Goal: Transaction & Acquisition: Obtain resource

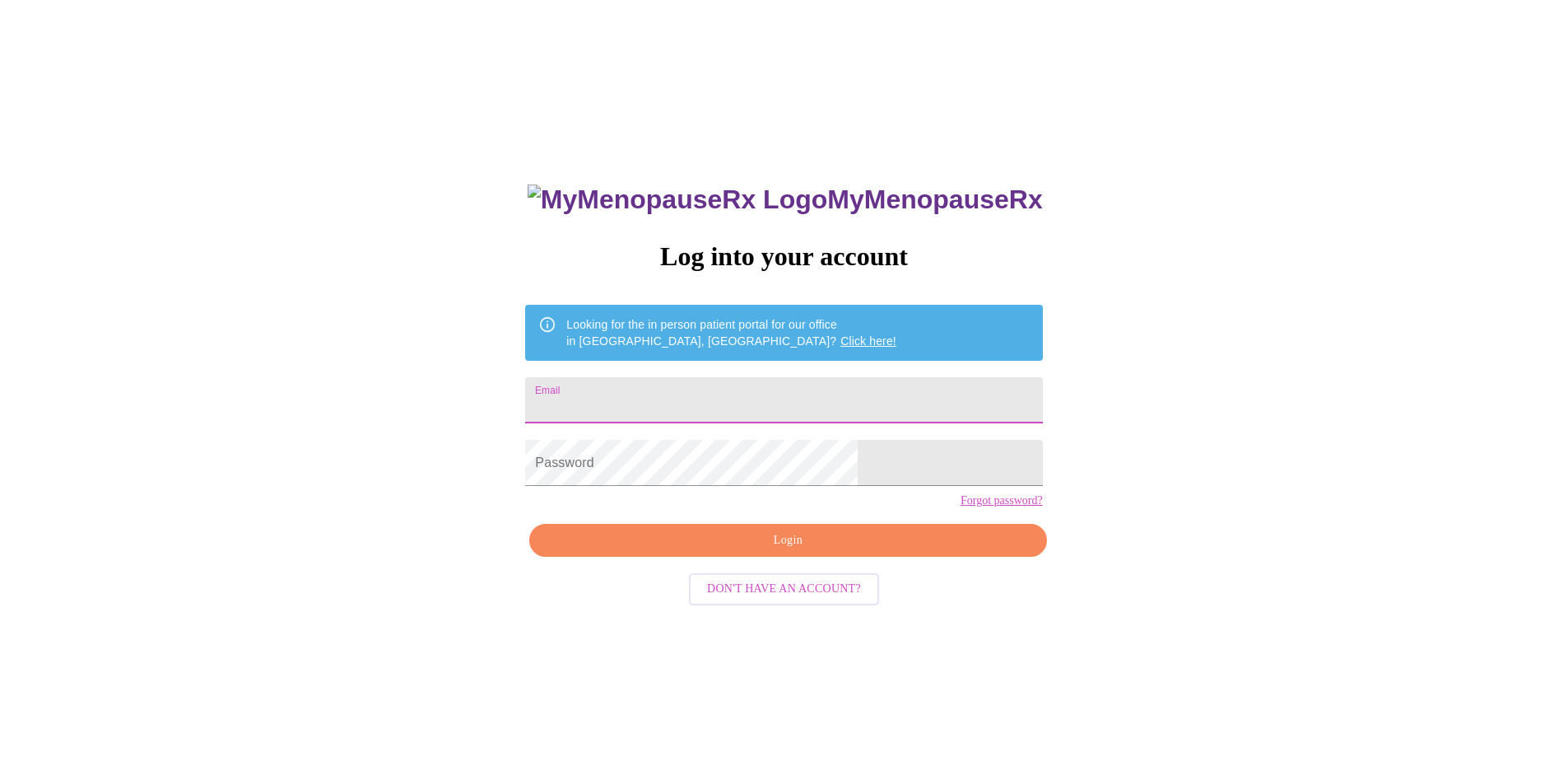
click at [700, 397] on input "Email" at bounding box center [783, 400] width 517 height 46
type input "alnewsum@outlook.com"
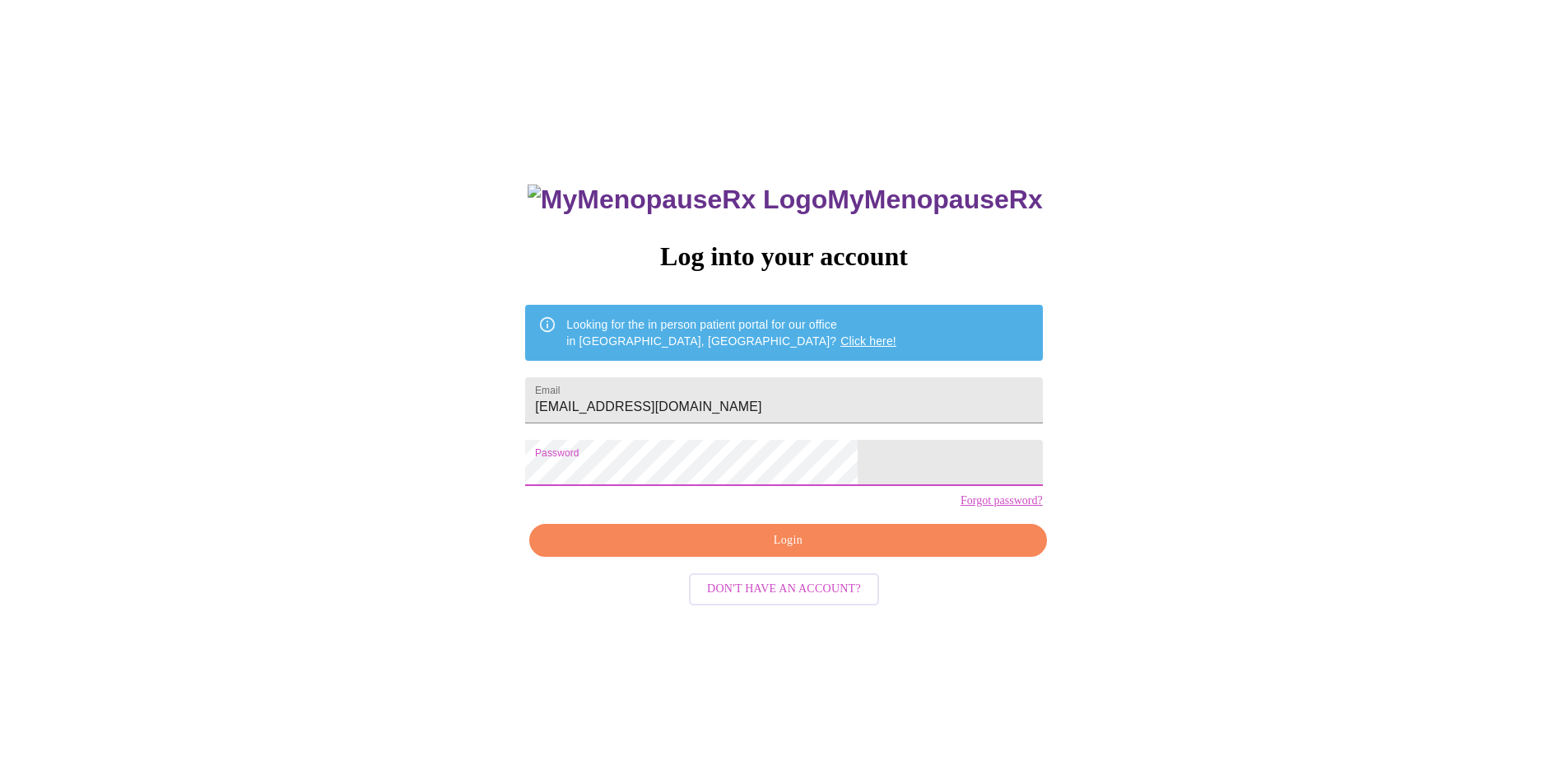
click at [764, 551] on span "Login" at bounding box center [787, 540] width 479 height 21
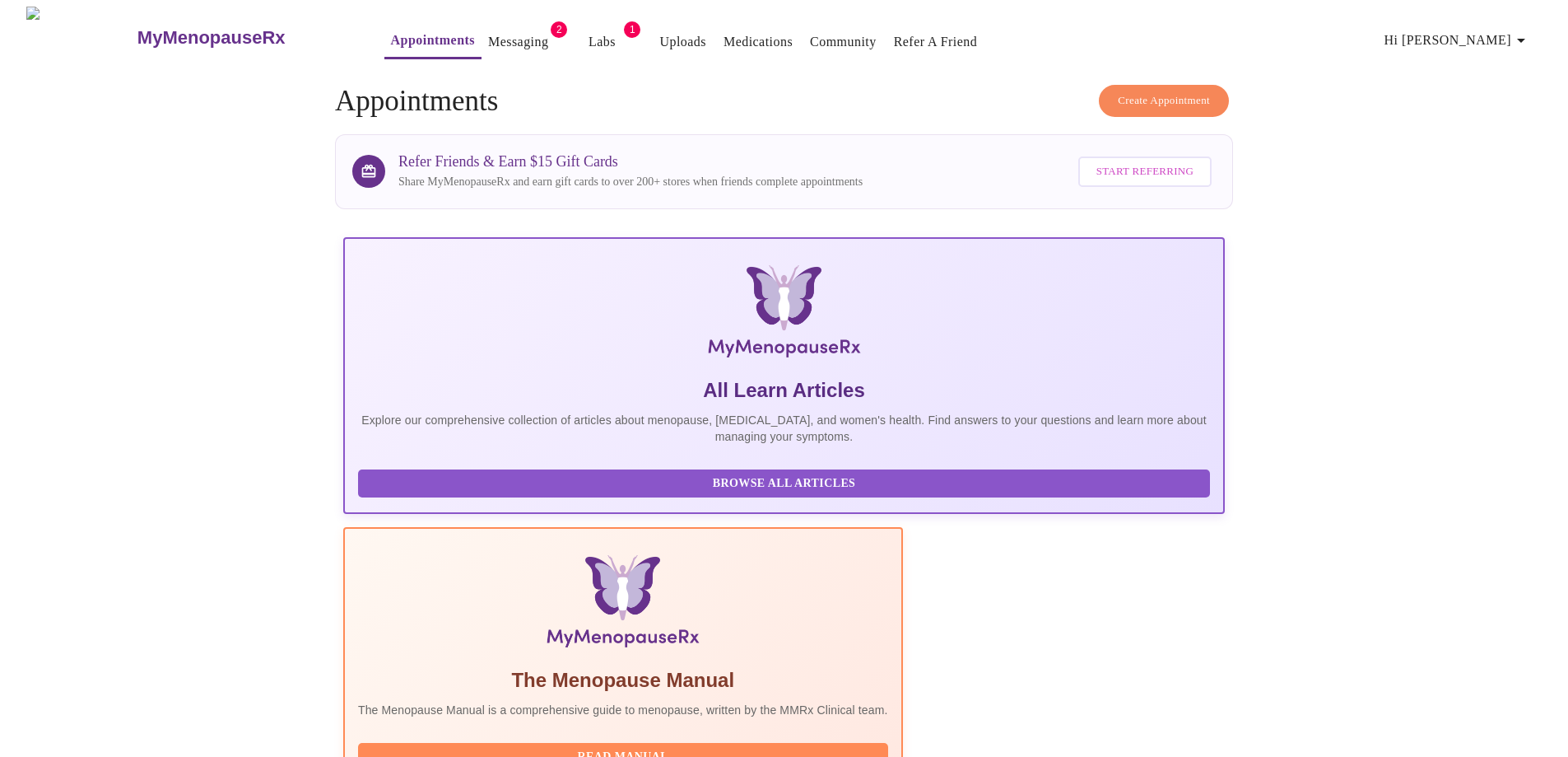
click at [488, 33] on link "Messaging" at bounding box center [518, 42] width 60 height 23
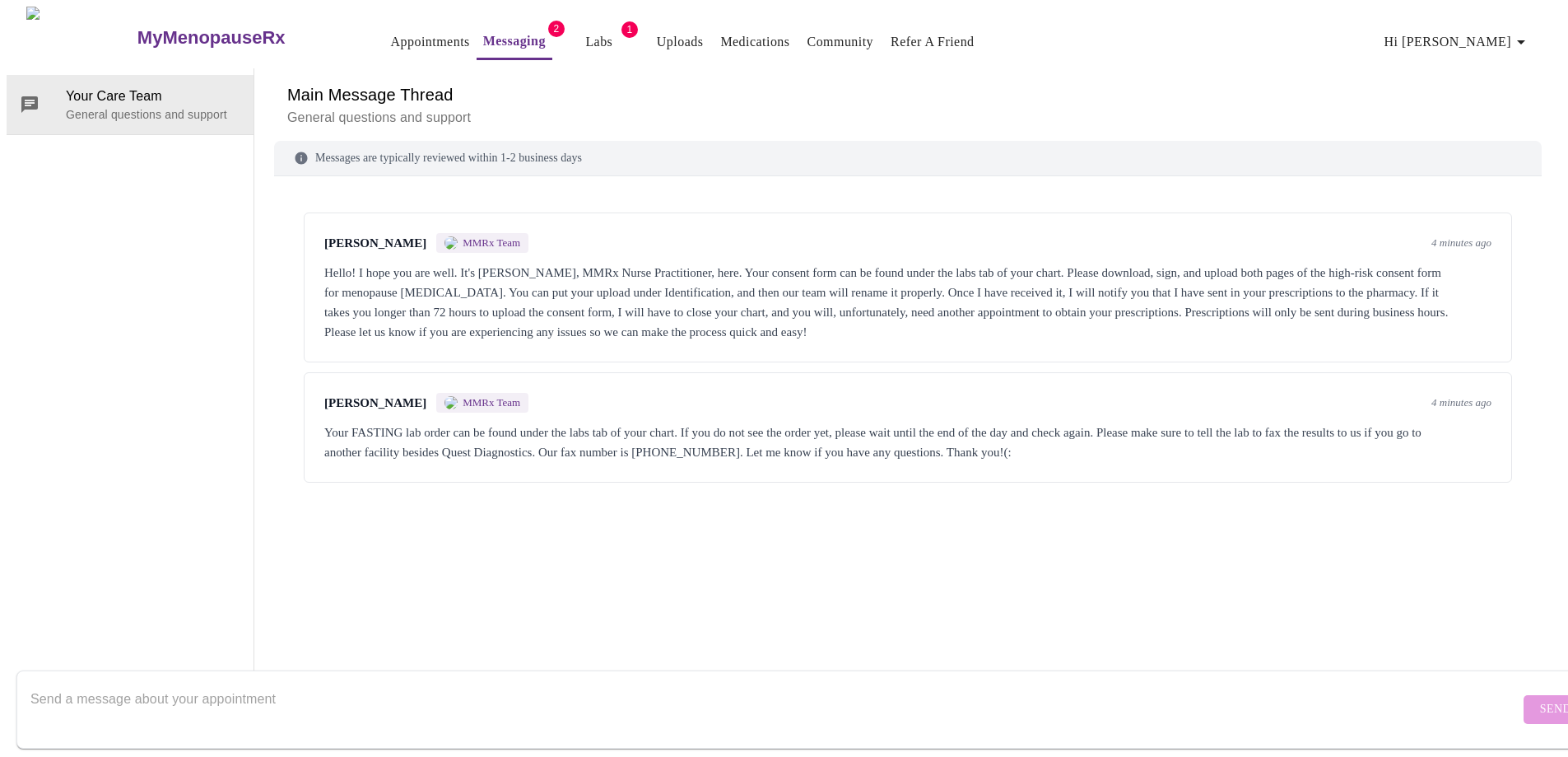
click at [585, 36] on link "Labs" at bounding box center [598, 42] width 27 height 23
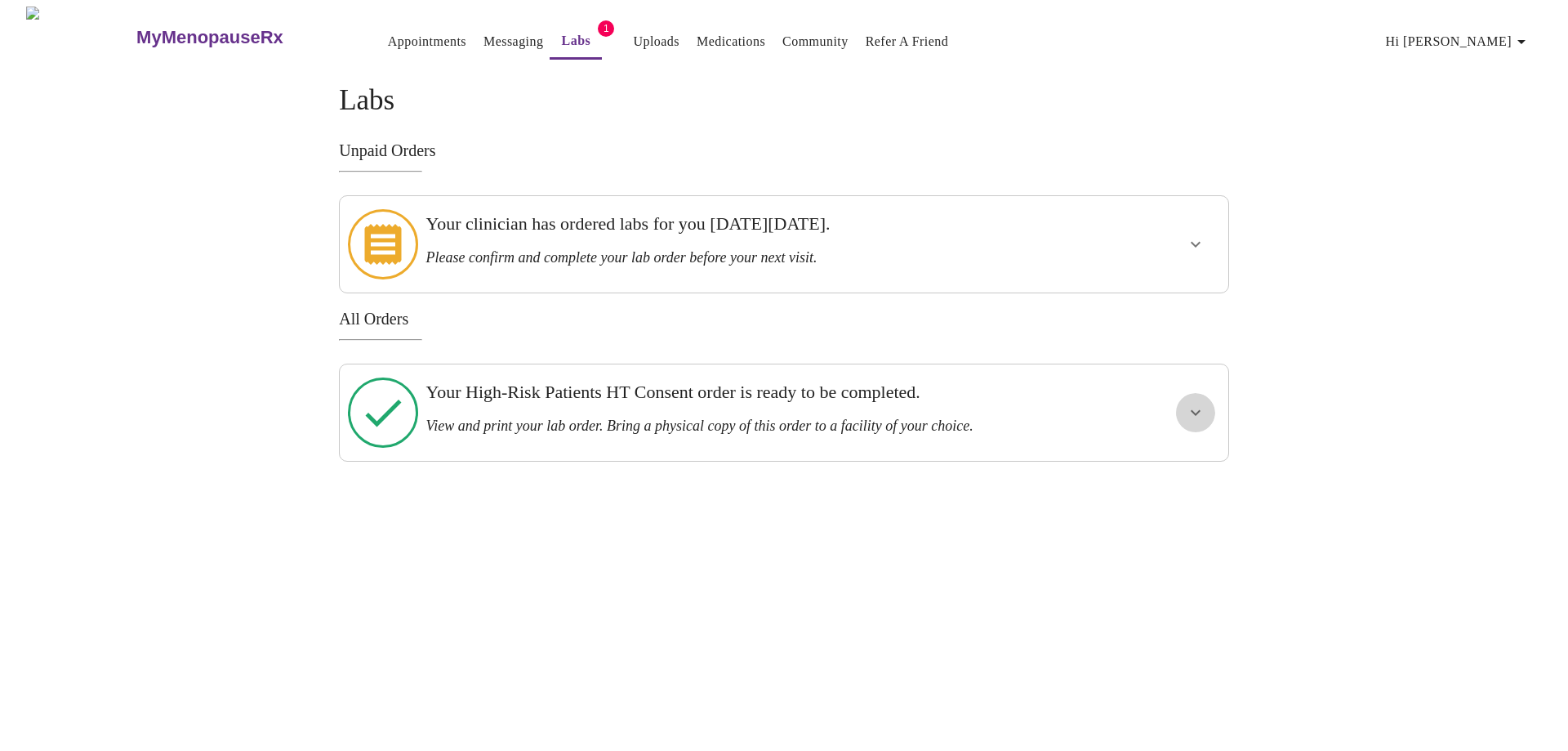
click at [1199, 410] on icon "show more" at bounding box center [1194, 413] width 10 height 5
click at [1176, 462] on span "View Order" at bounding box center [1156, 472] width 73 height 21
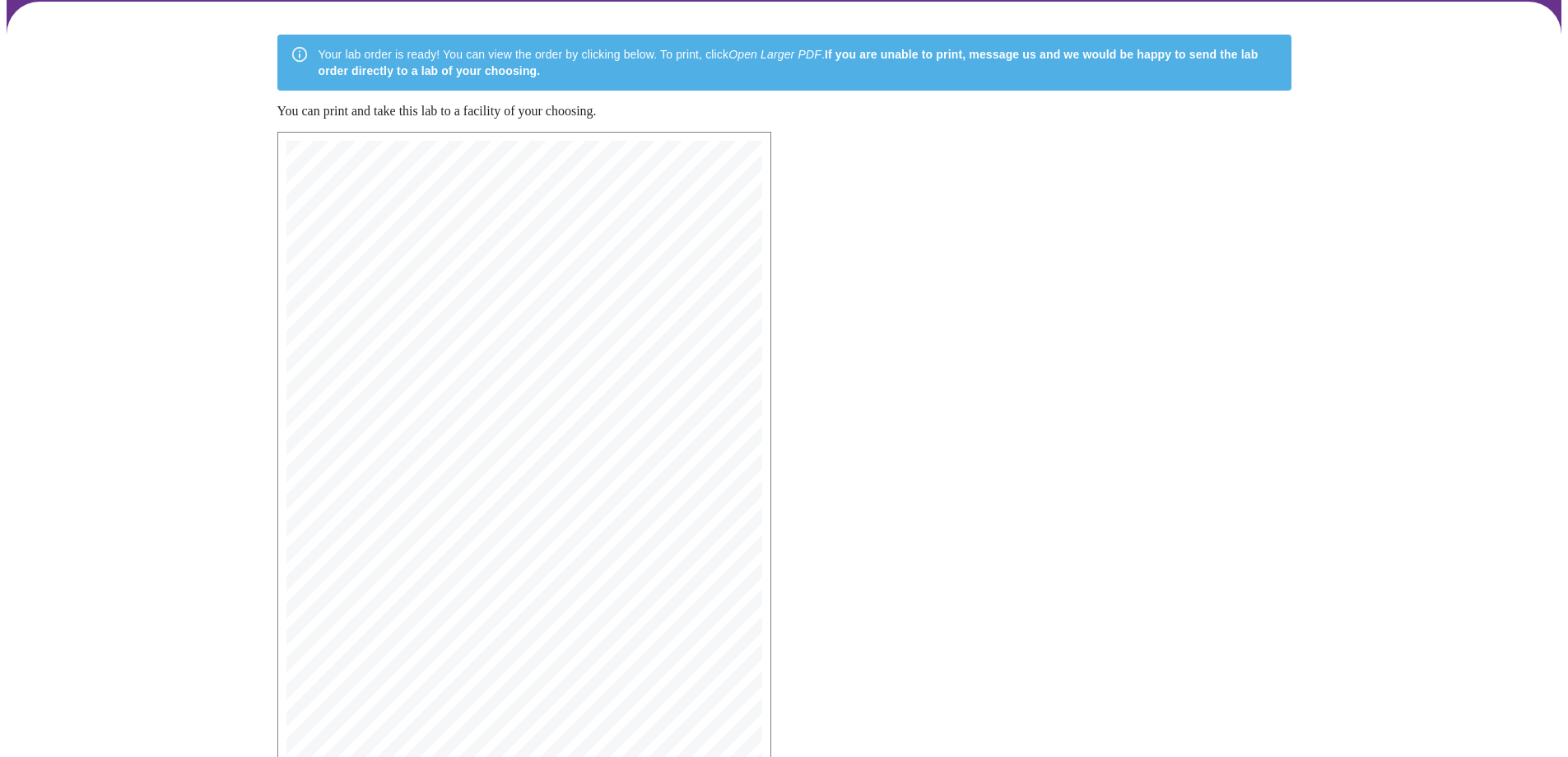
scroll to position [308, 0]
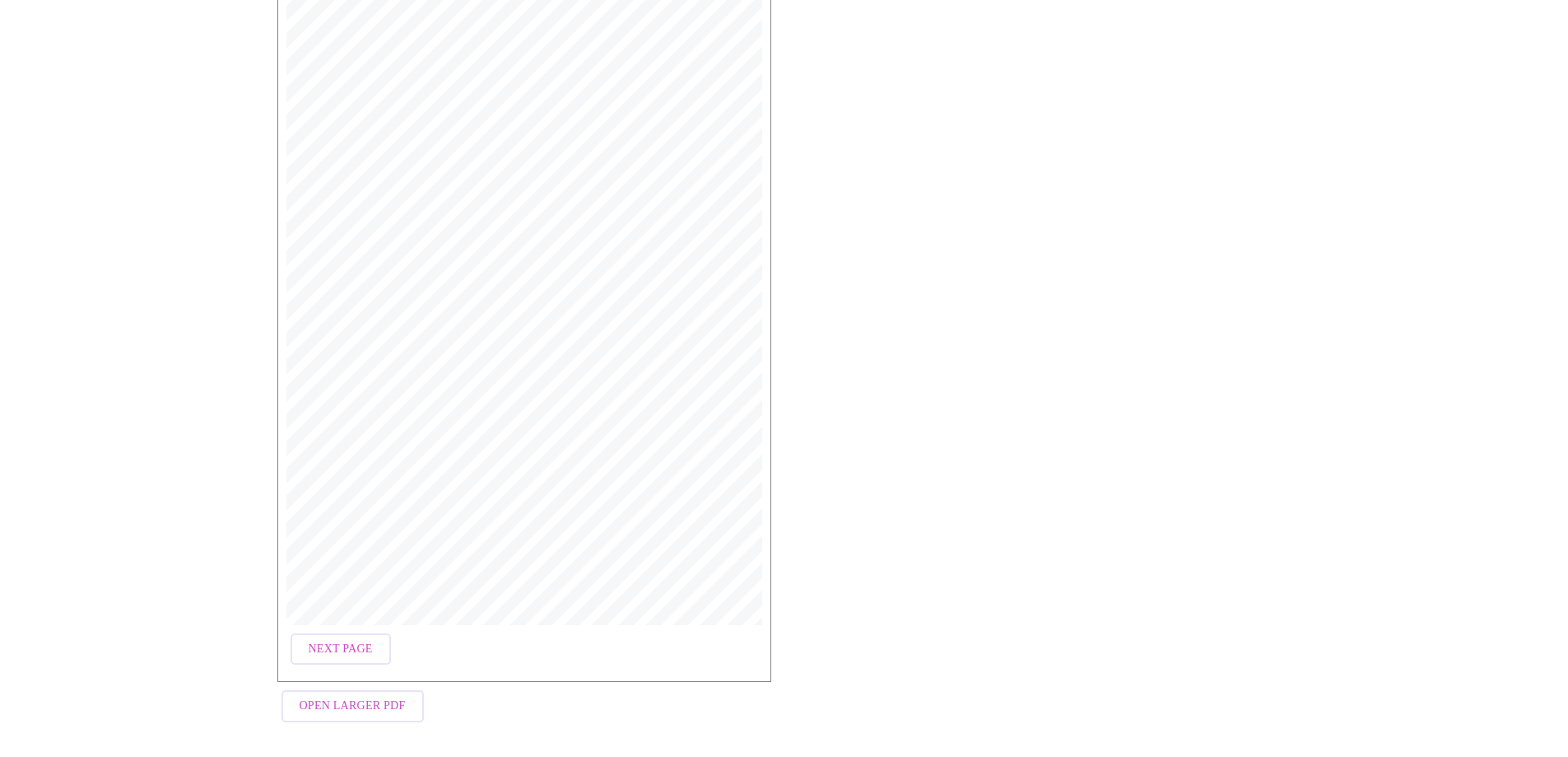
click at [359, 642] on span "Next Page" at bounding box center [340, 649] width 64 height 21
click at [488, 623] on div "MyMenopauseRx | 10/9/25, 4:39 PM MyMenopauseRx | 2 of 2 4. Are making an inform…" at bounding box center [525, 312] width 494 height 740
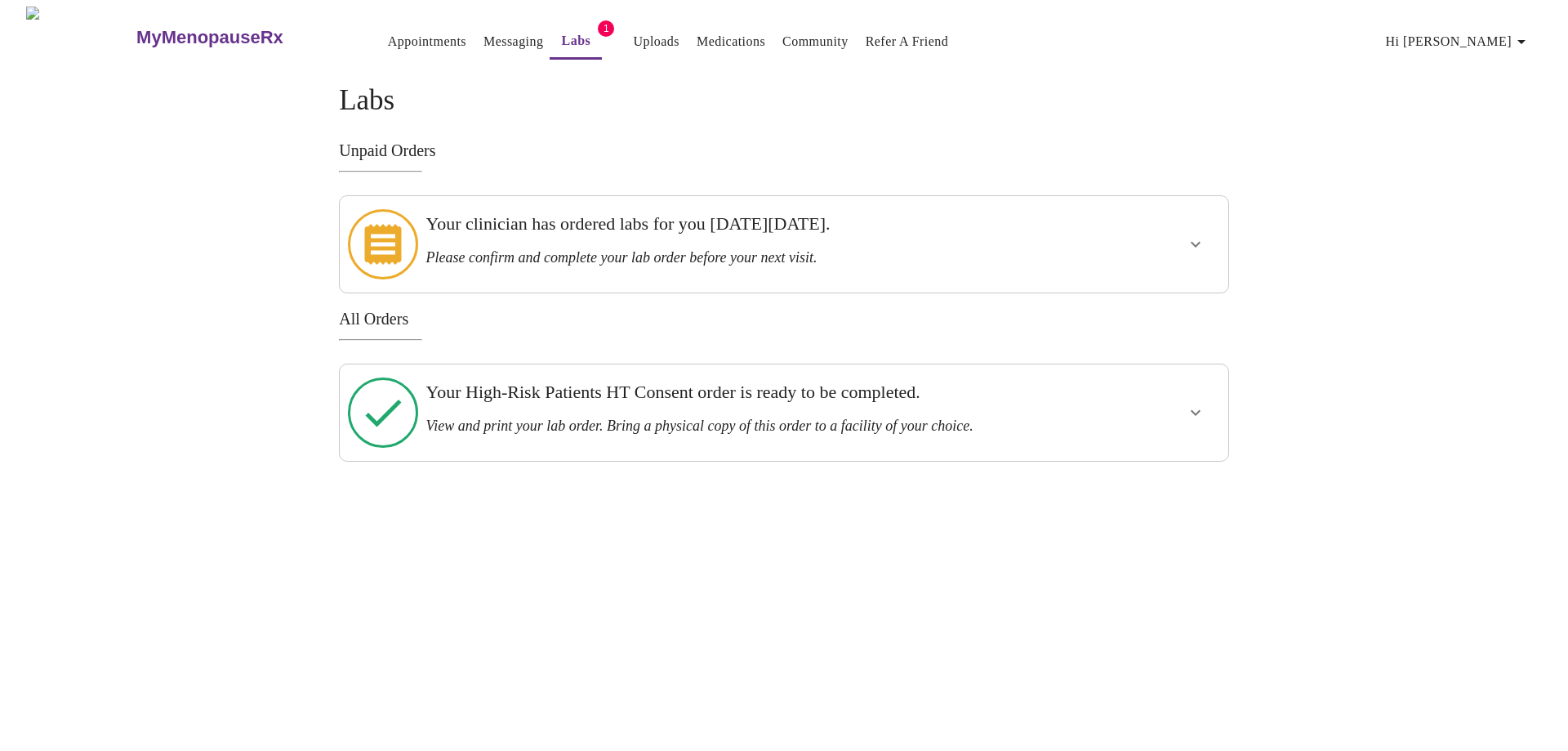
click at [483, 33] on link "Messaging" at bounding box center [513, 42] width 60 height 23
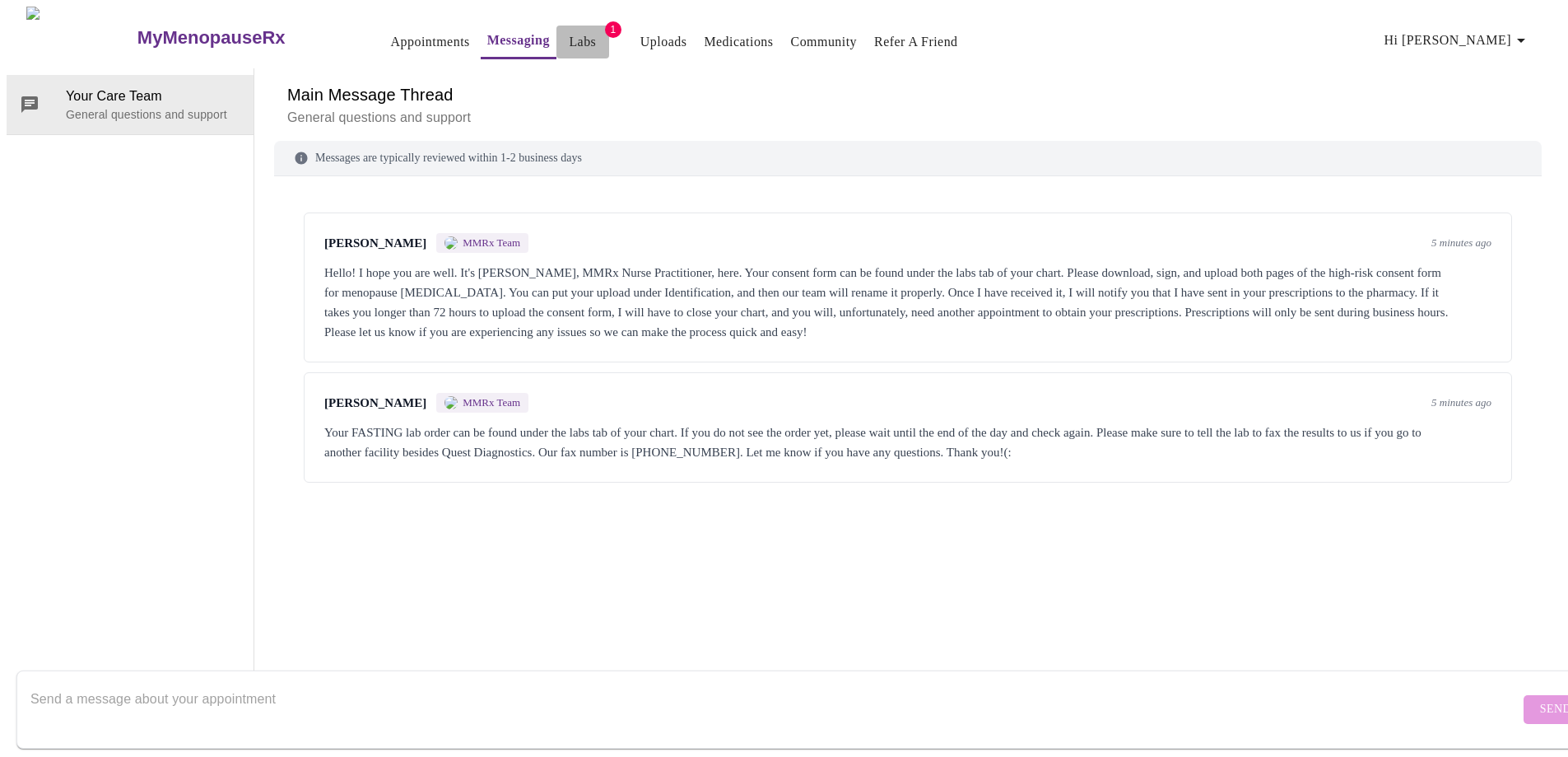
click at [563, 31] on span "Labs" at bounding box center [583, 42] width 40 height 23
click at [569, 36] on link "Labs" at bounding box center [582, 42] width 27 height 23
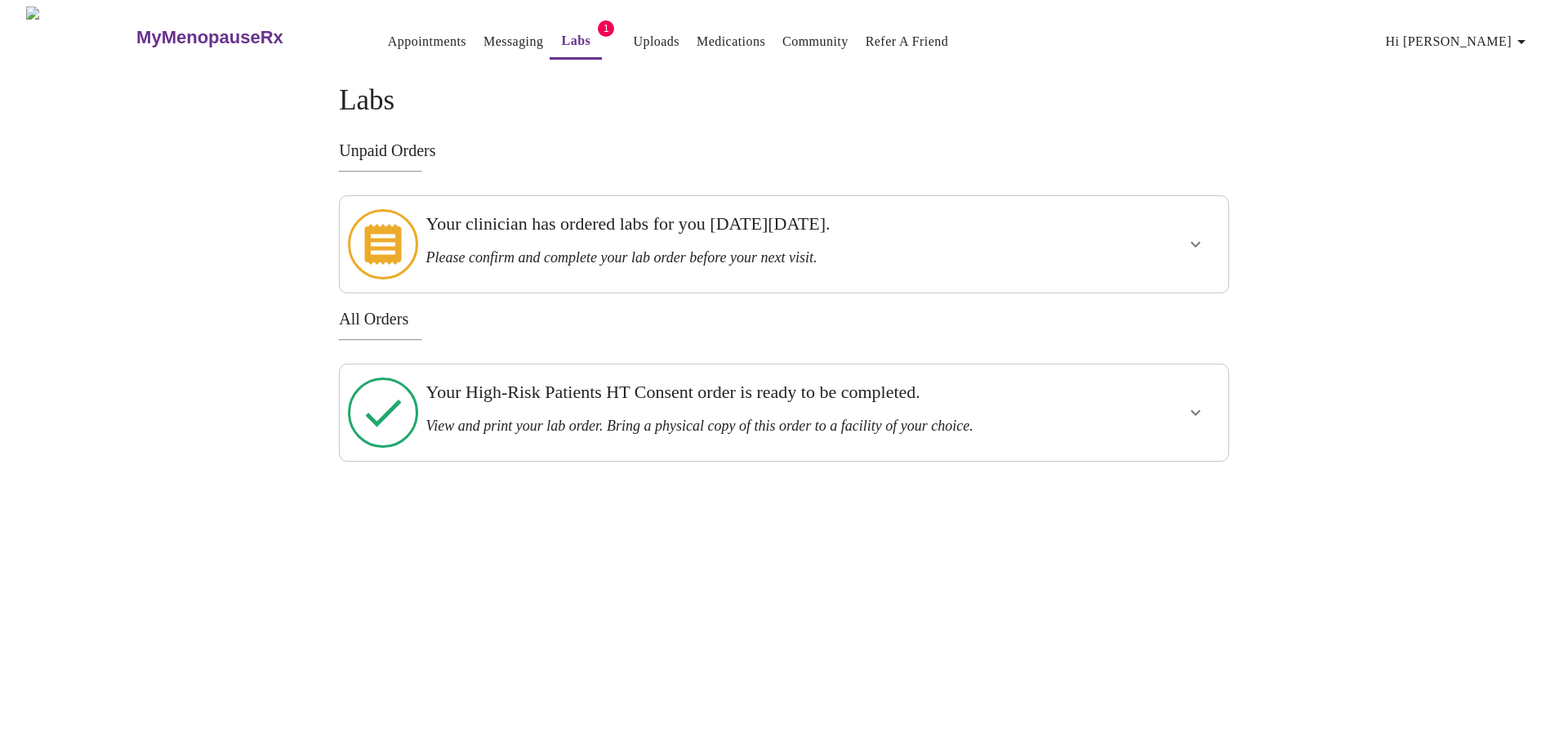
click at [644, 417] on h3 "View and print your lab order. Bring a physical copy of this order to a facilit…" at bounding box center [740, 425] width 630 height 17
click at [1198, 403] on icon "show more" at bounding box center [1195, 413] width 20 height 20
click at [1180, 462] on span "View Order" at bounding box center [1156, 472] width 73 height 21
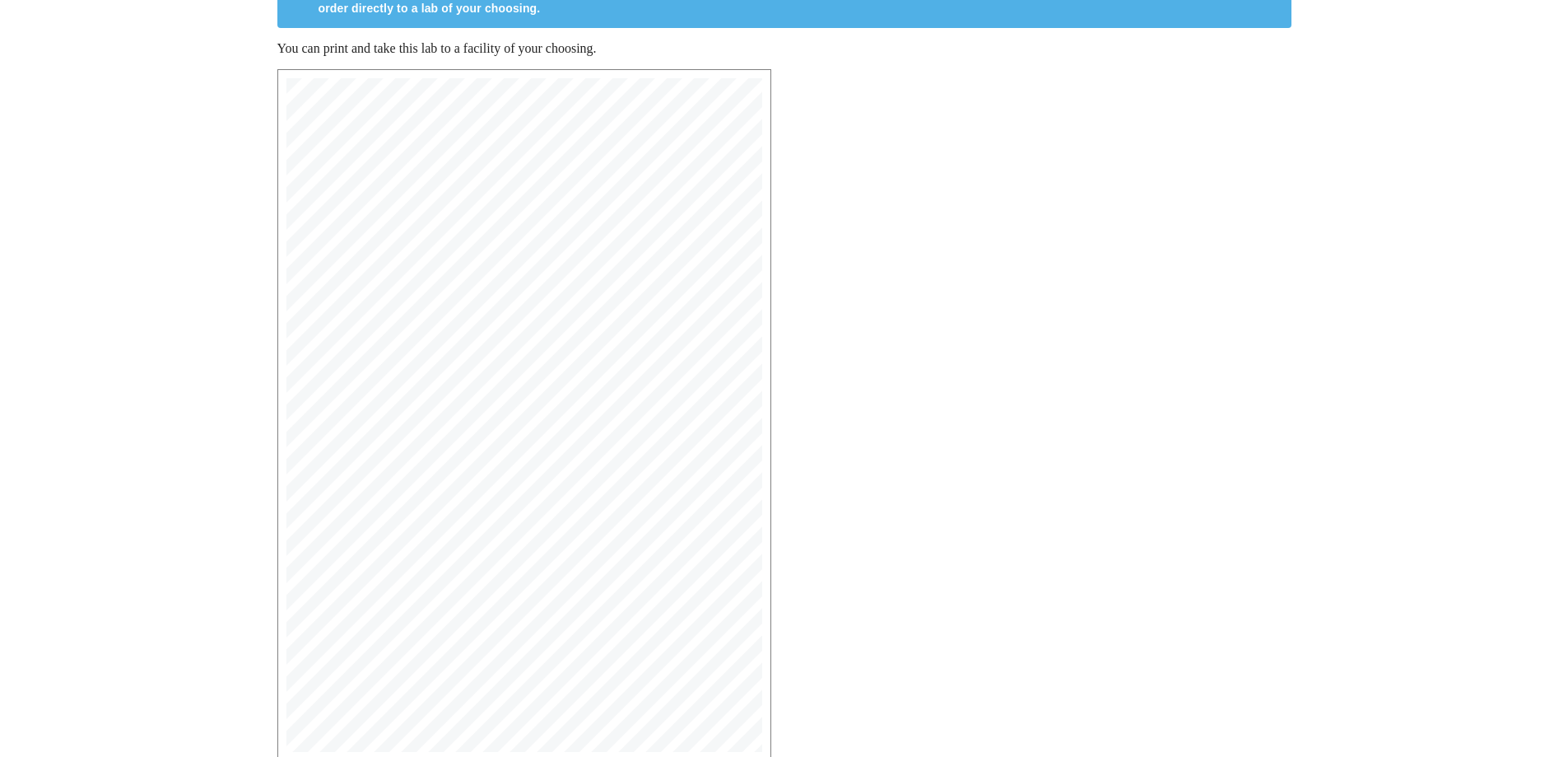
scroll to position [308, 0]
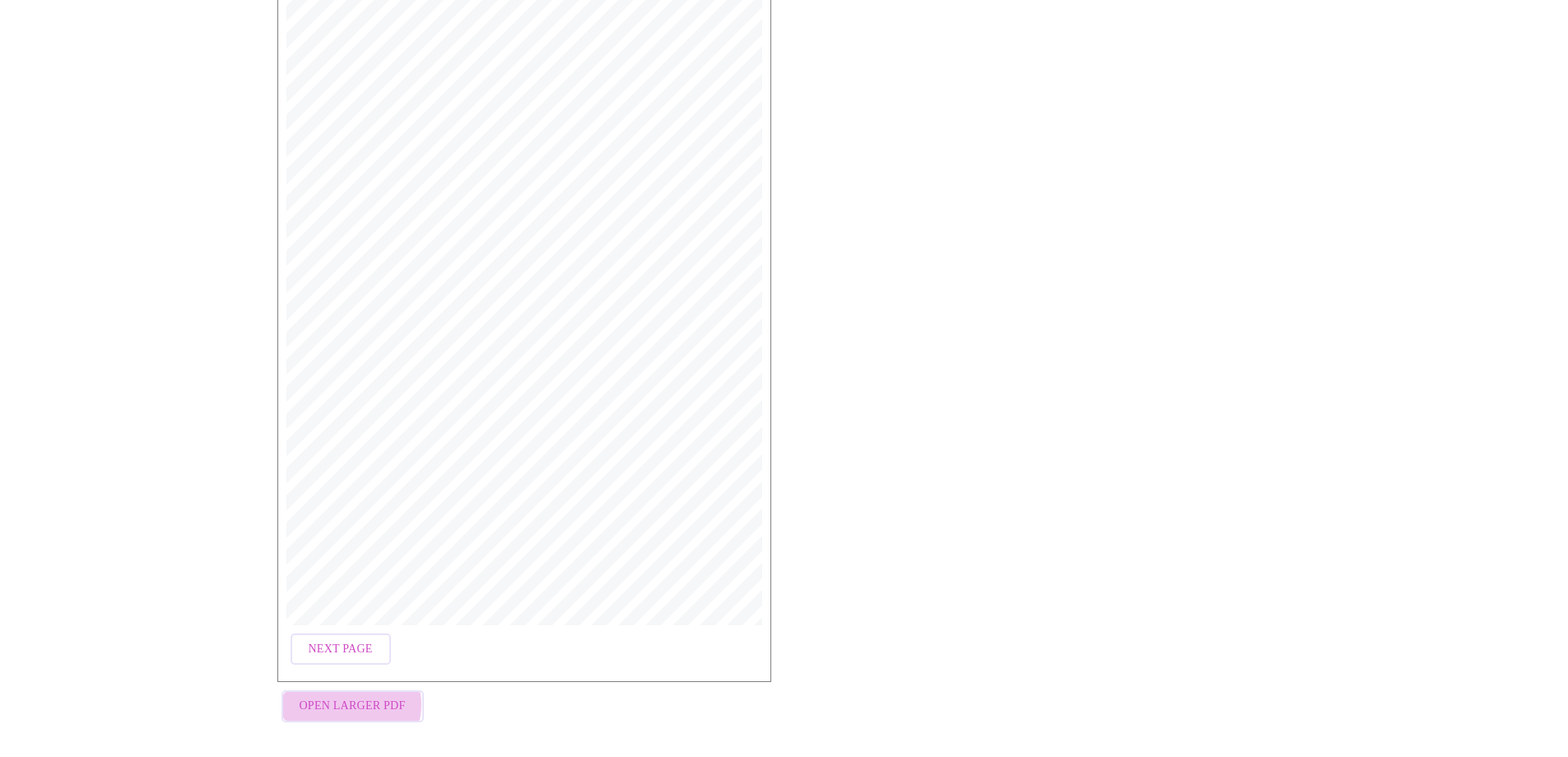
click at [350, 698] on span "Open Larger PDF" at bounding box center [352, 706] width 106 height 21
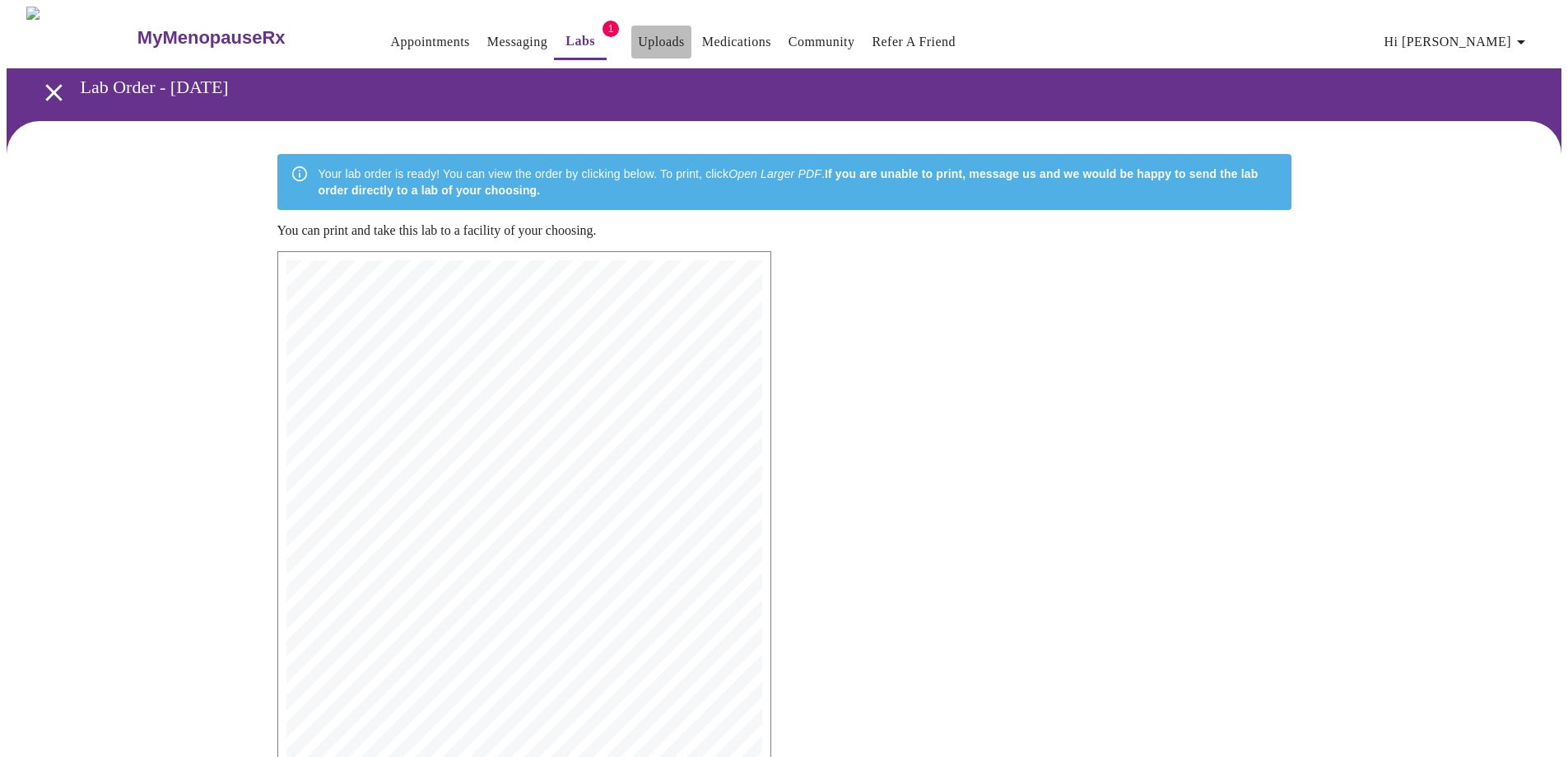
click at [638, 31] on link "Uploads" at bounding box center [661, 42] width 47 height 23
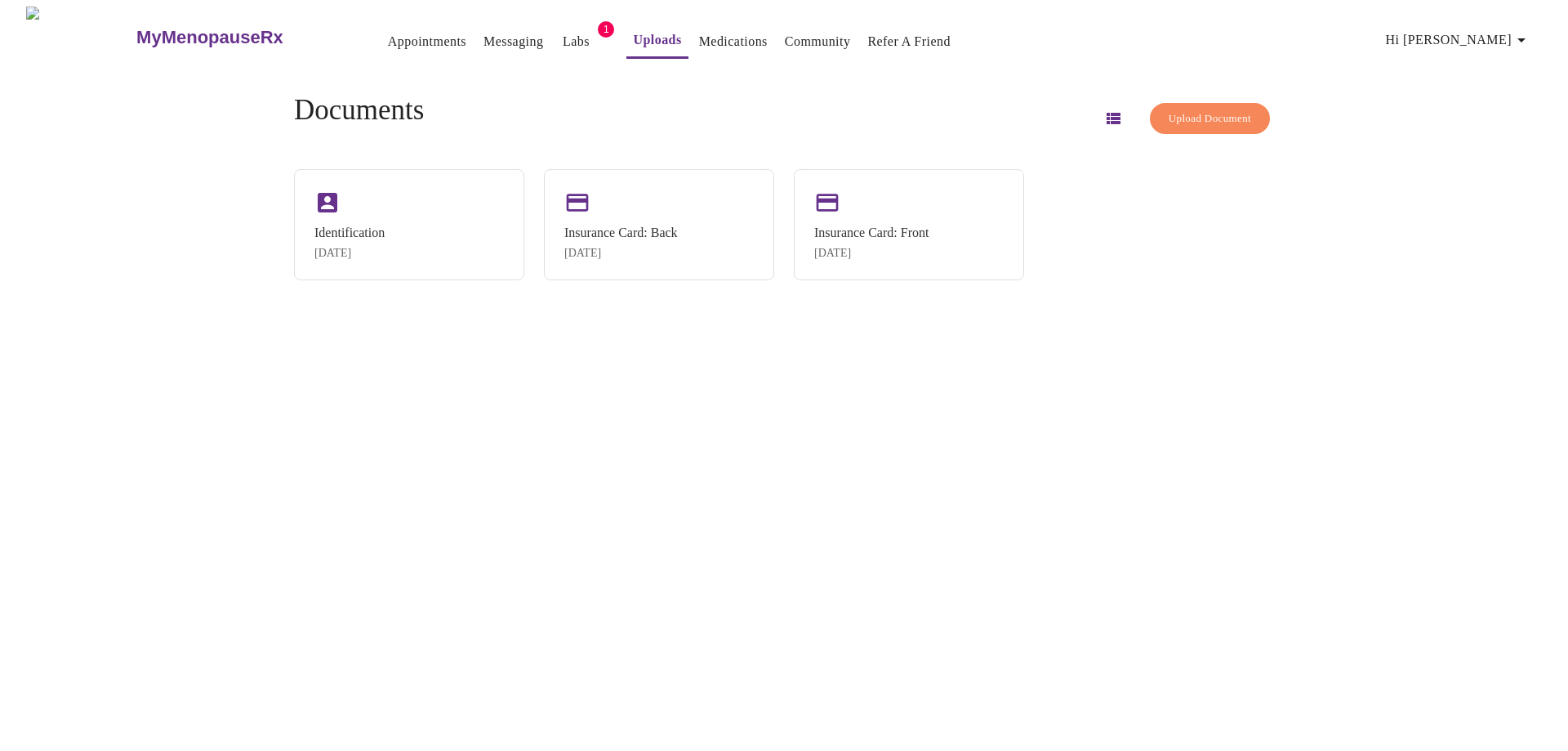
click at [505, 28] on button "Messaging" at bounding box center [513, 41] width 73 height 33
click at [483, 34] on link "Messaging" at bounding box center [513, 42] width 60 height 23
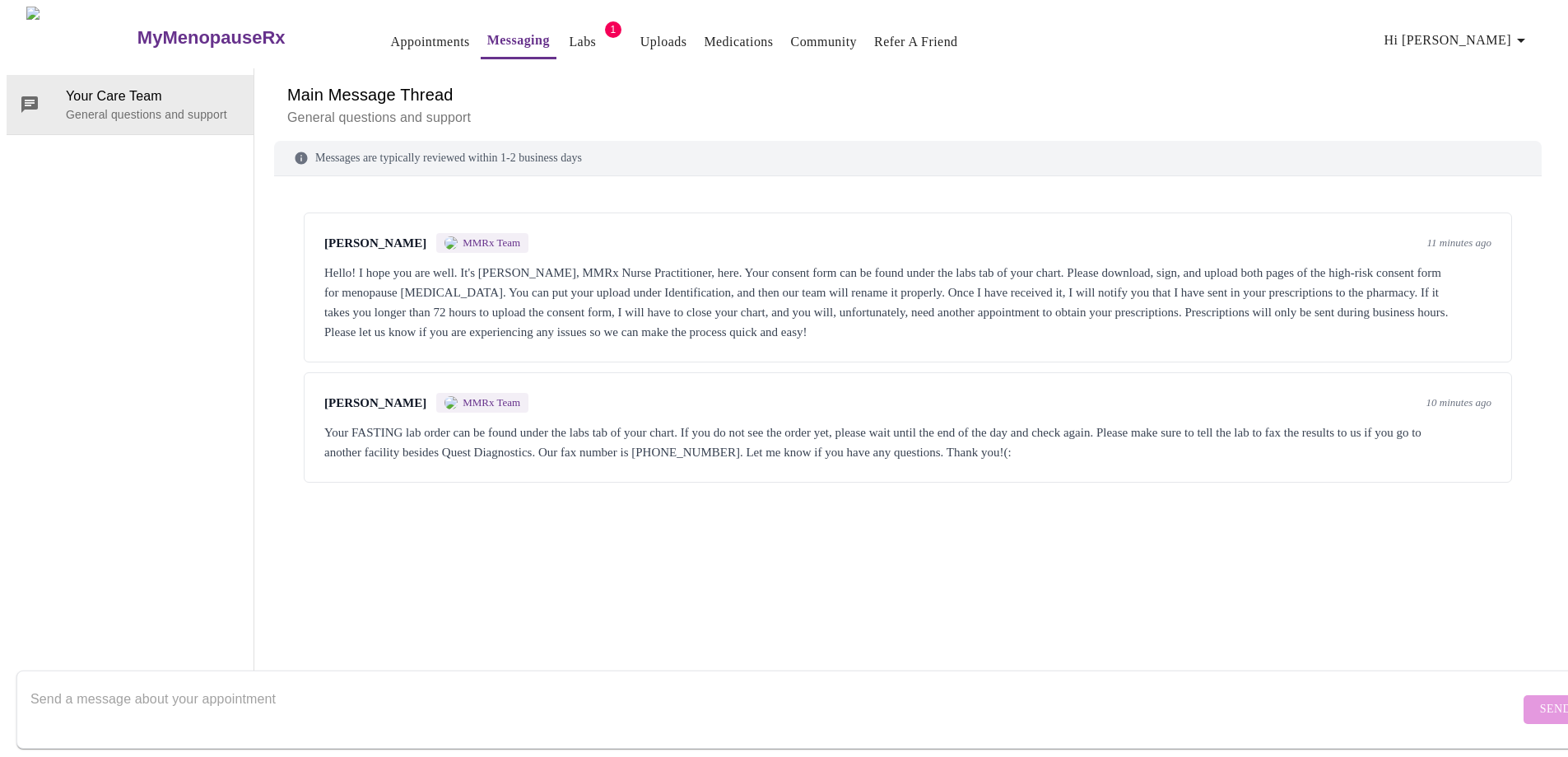
click at [641, 32] on link "Uploads" at bounding box center [664, 42] width 47 height 23
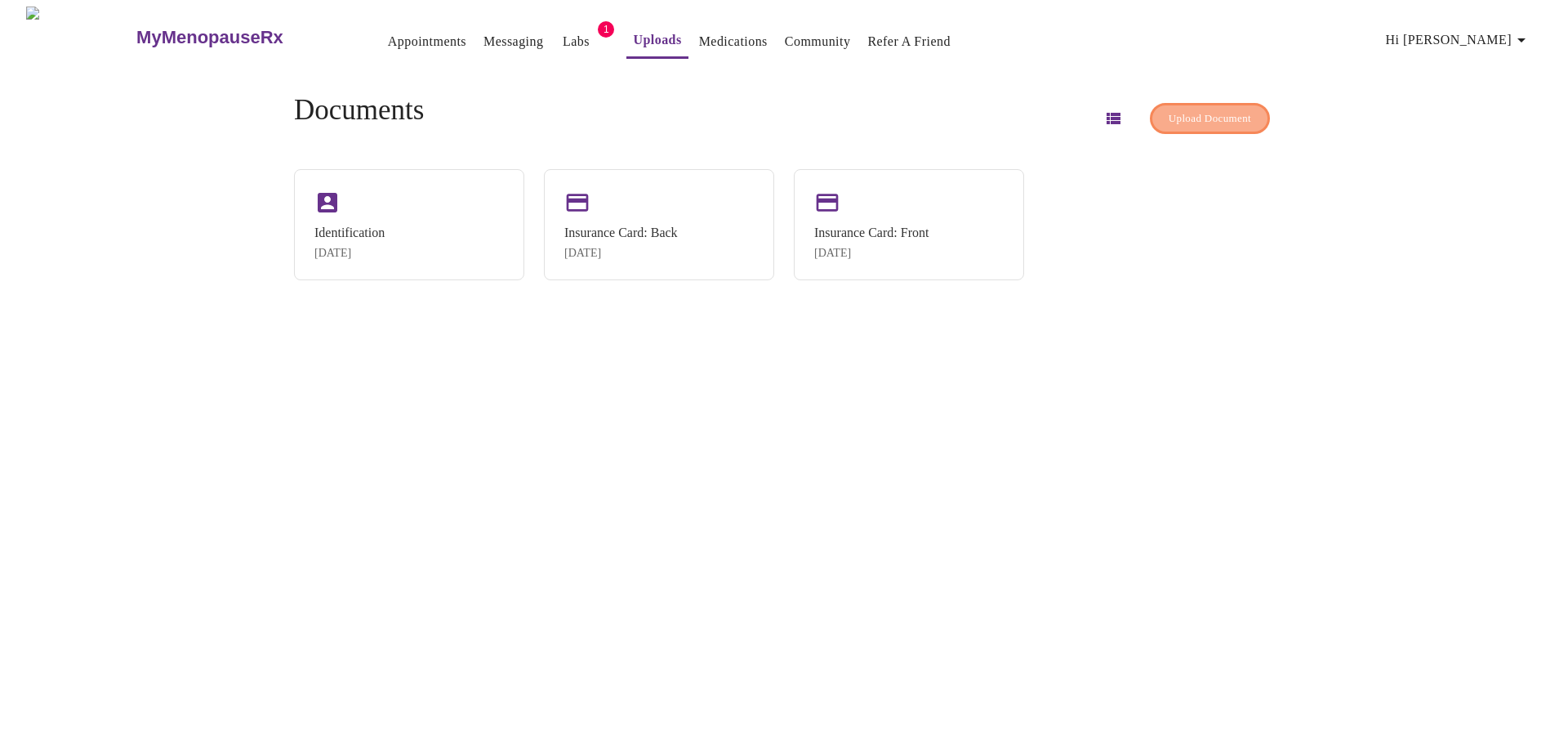
click at [1178, 110] on span "Upload Document" at bounding box center [1210, 119] width 83 height 19
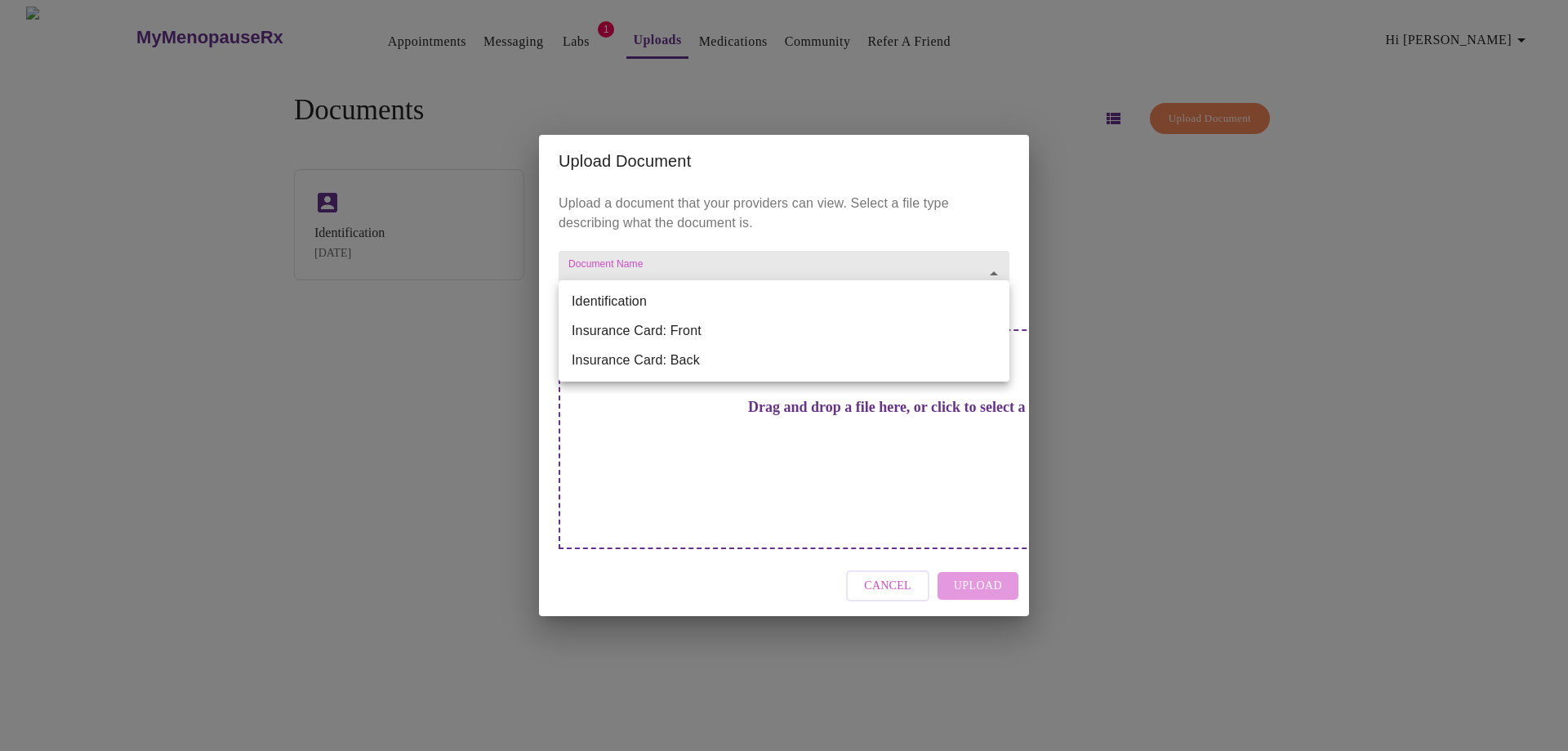
click at [724, 302] on body "MyMenopauseRx Appointments Messaging Labs 1 Uploads Medications Community Refer…" at bounding box center [784, 382] width 1555 height 751
click at [703, 309] on li "Identification" at bounding box center [784, 301] width 451 height 29
type input "Identification"
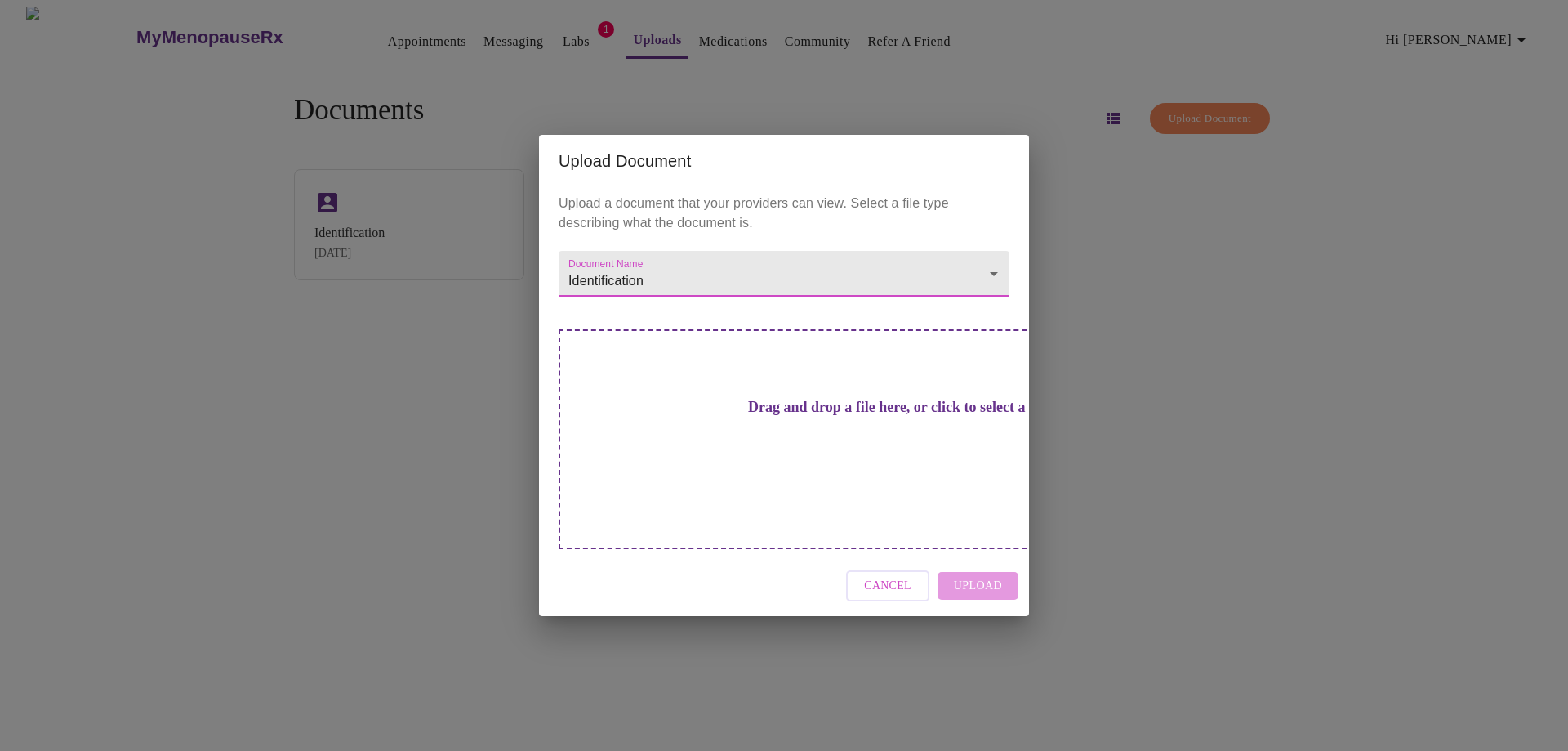
click at [843, 416] on h3 "Drag and drop a file here, or click to select a file" at bounding box center [899, 407] width 451 height 17
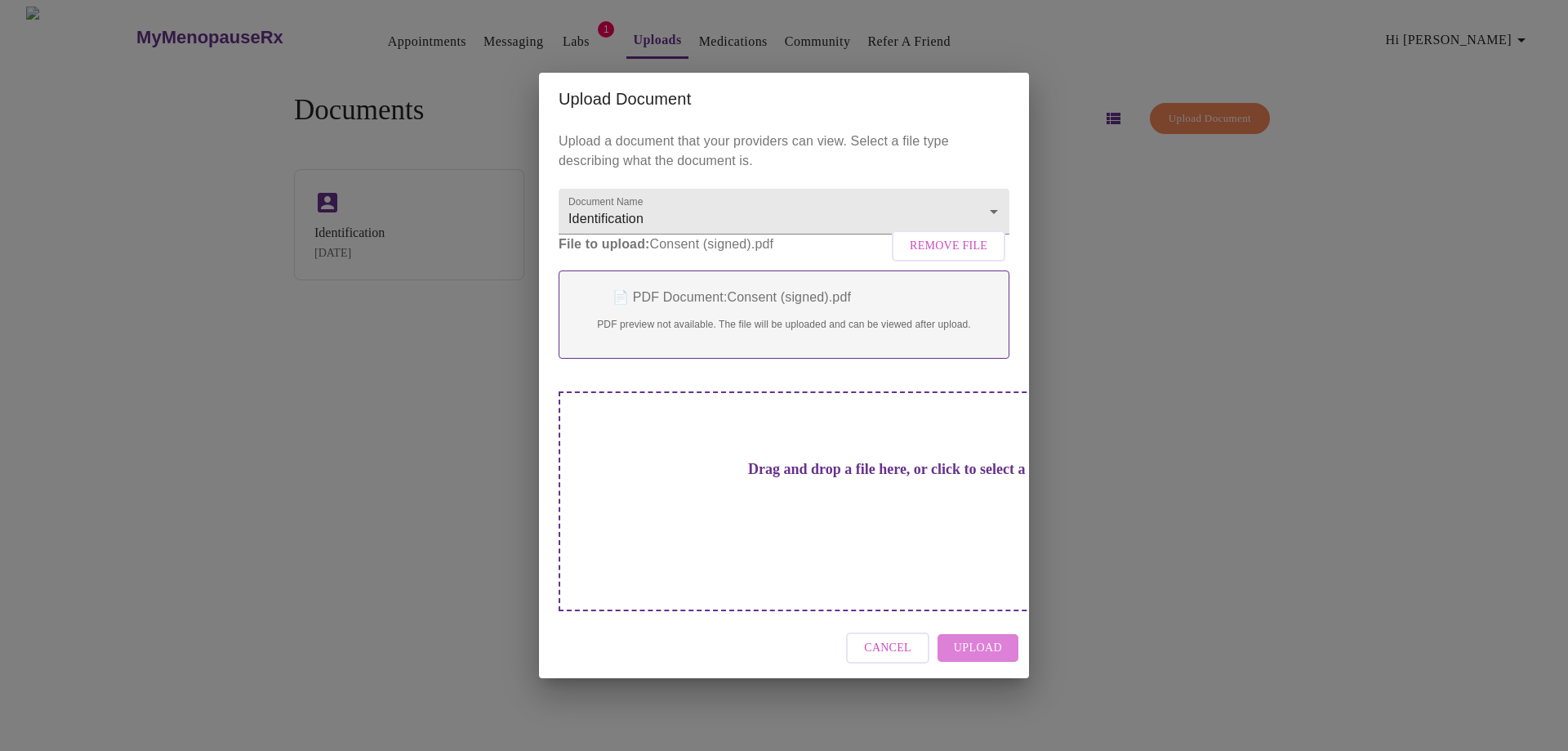
click at [980, 638] on span "Upload" at bounding box center [978, 648] width 48 height 21
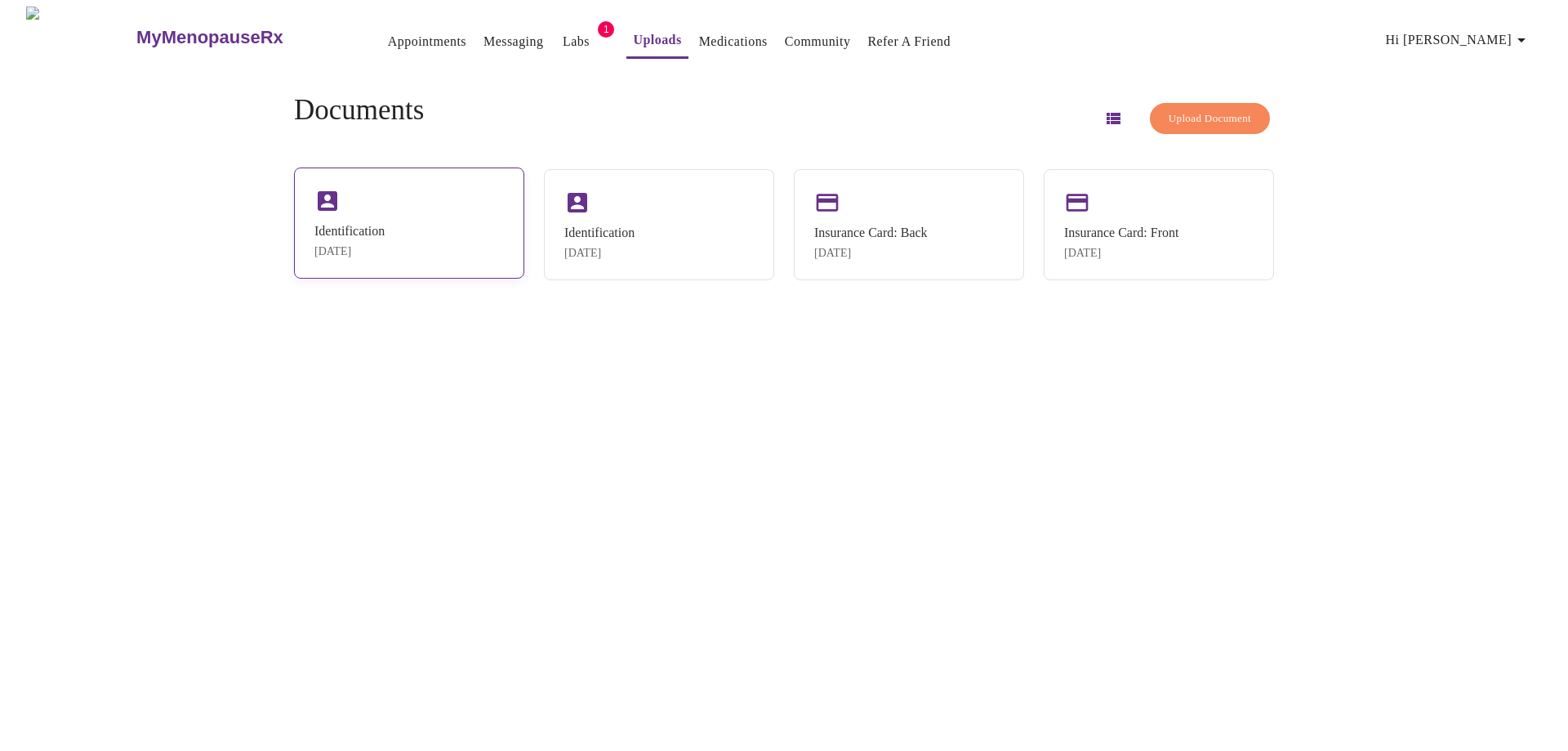
click at [361, 219] on div "Identification Oct 9, 2025" at bounding box center [409, 223] width 230 height 111
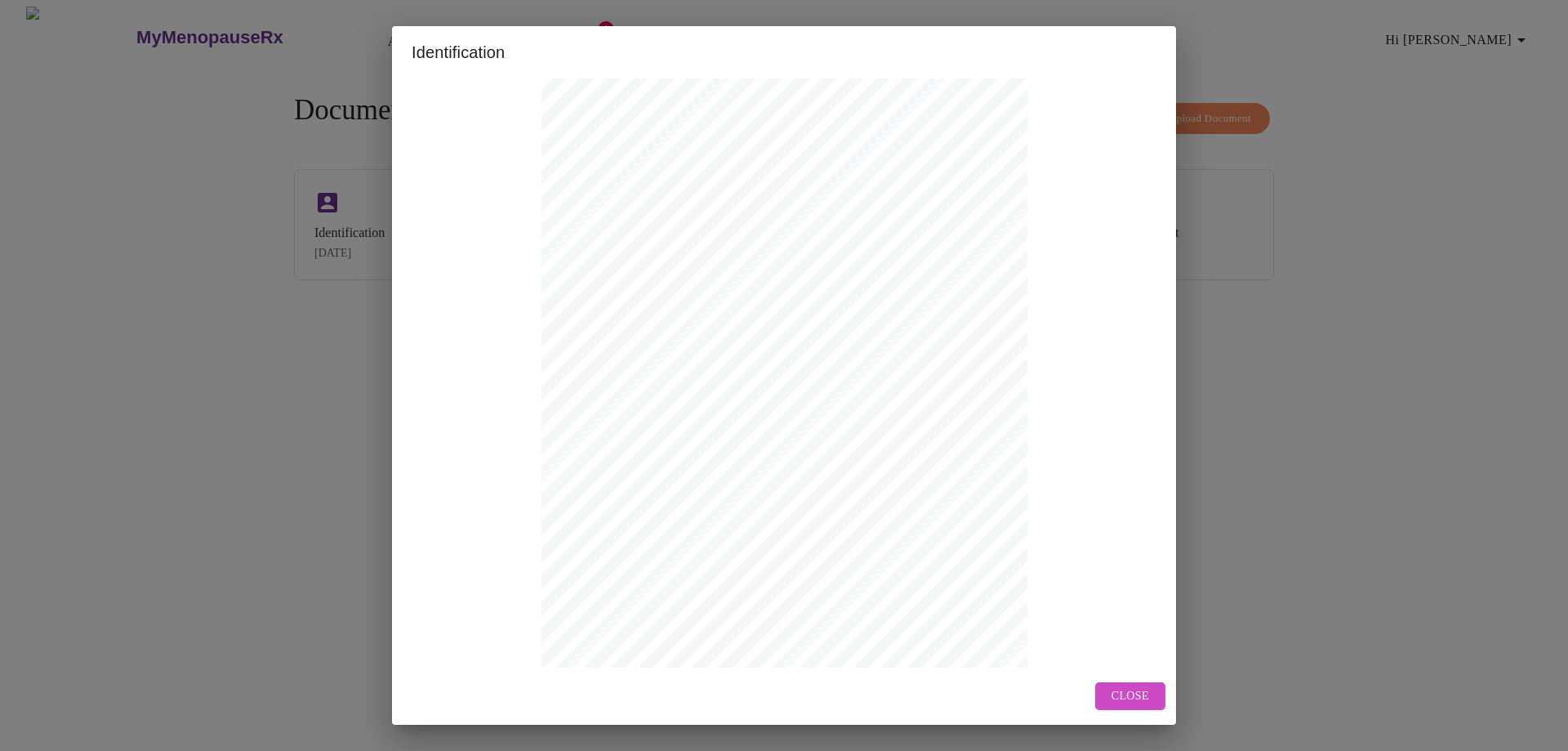
scroll to position [173, 0]
click at [706, 637] on span "Next Page" at bounding box center [691, 637] width 63 height 21
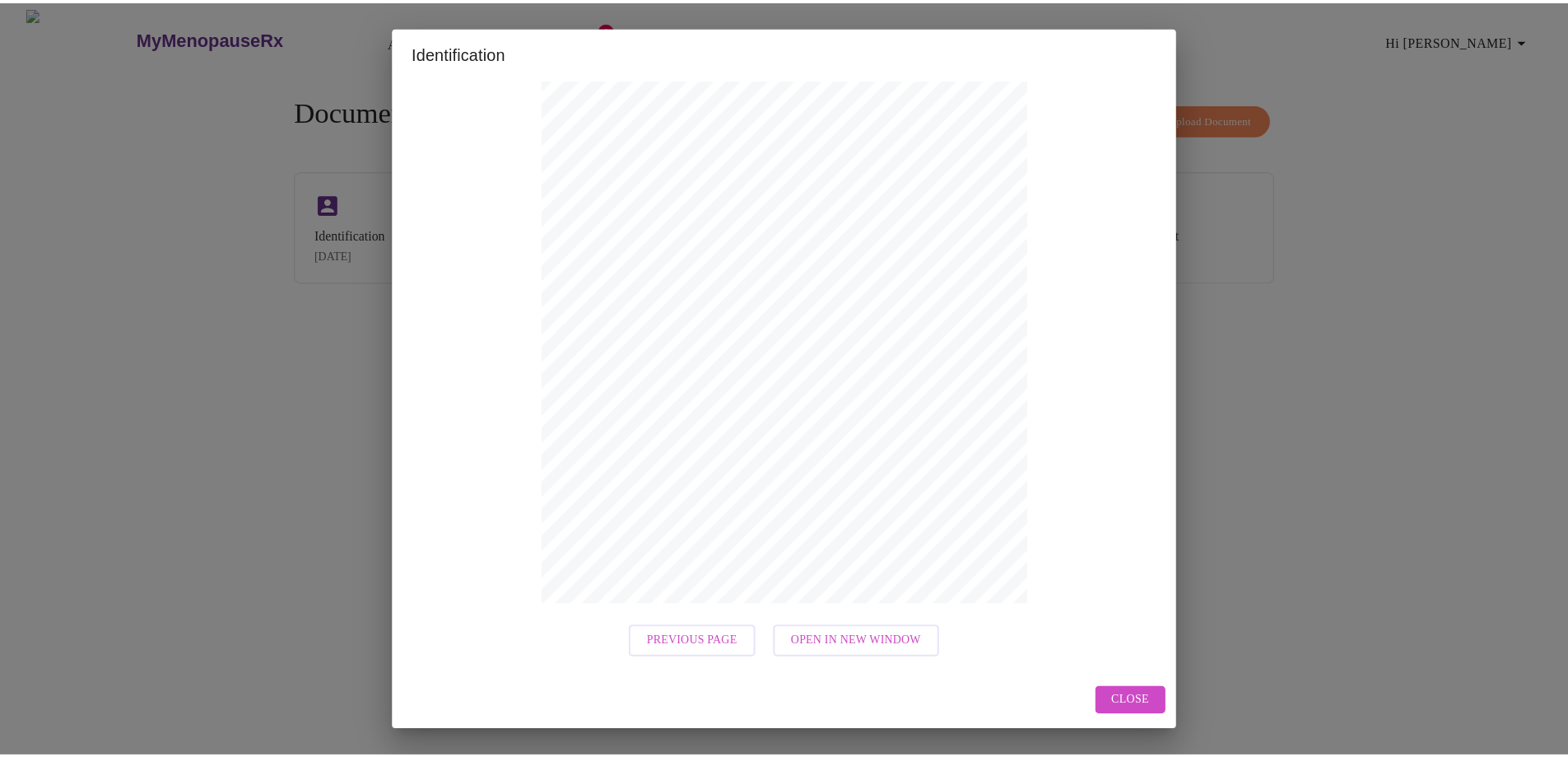
scroll to position [0, 0]
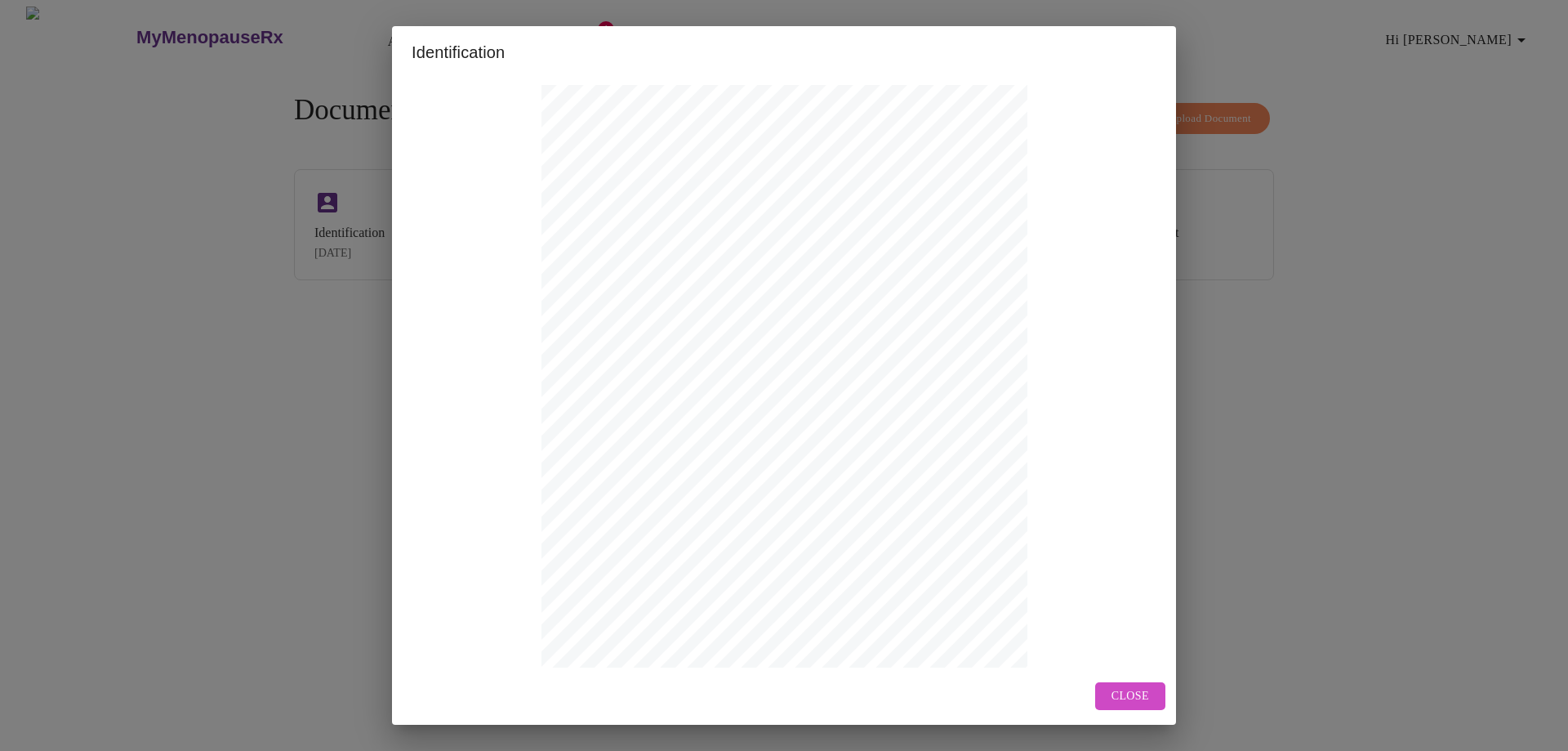
drag, startPoint x: 1135, startPoint y: 701, endPoint x: 1122, endPoint y: 695, distance: 14.3
click at [1135, 700] on span "Close" at bounding box center [1130, 696] width 37 height 21
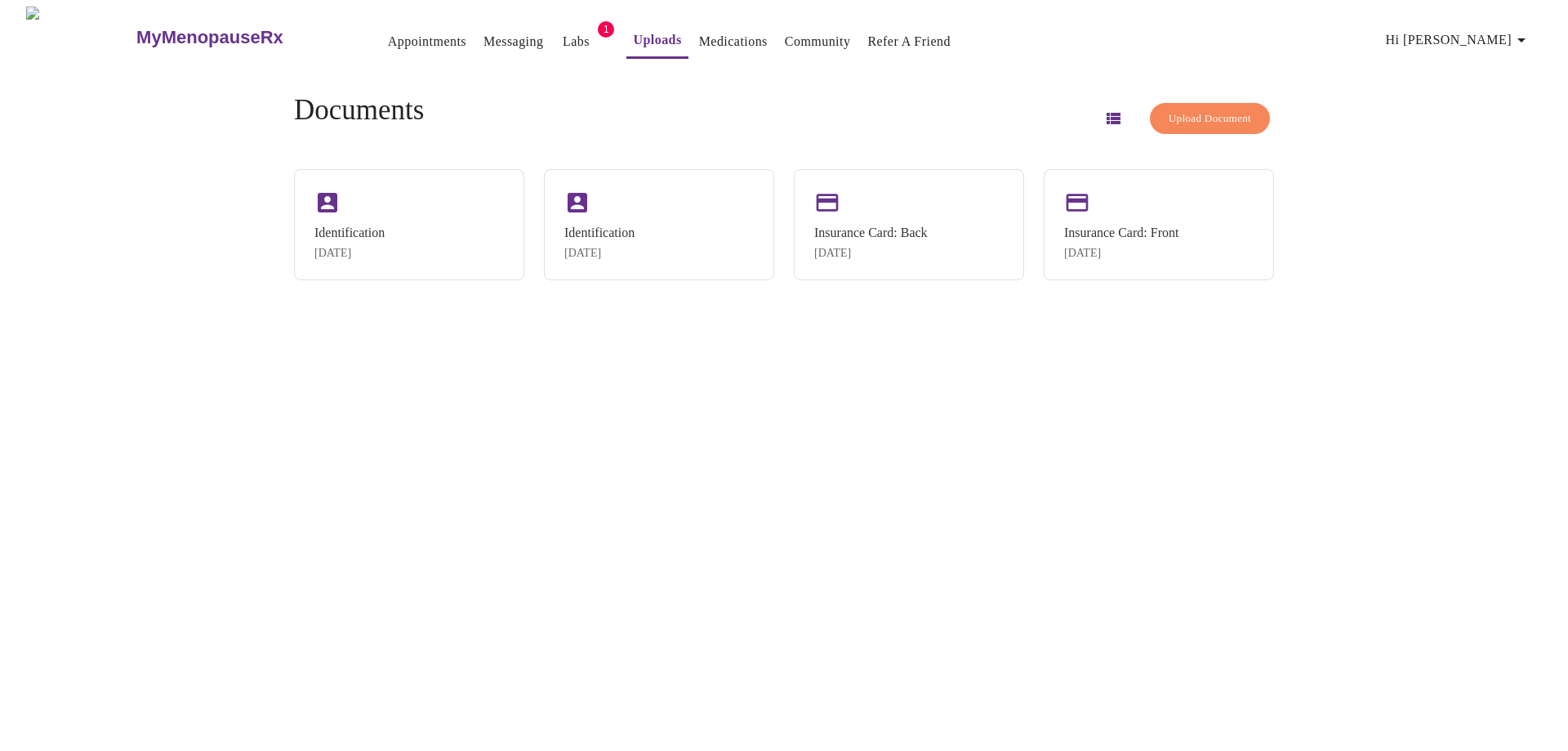
click at [562, 30] on link "Labs" at bounding box center [576, 42] width 27 height 23
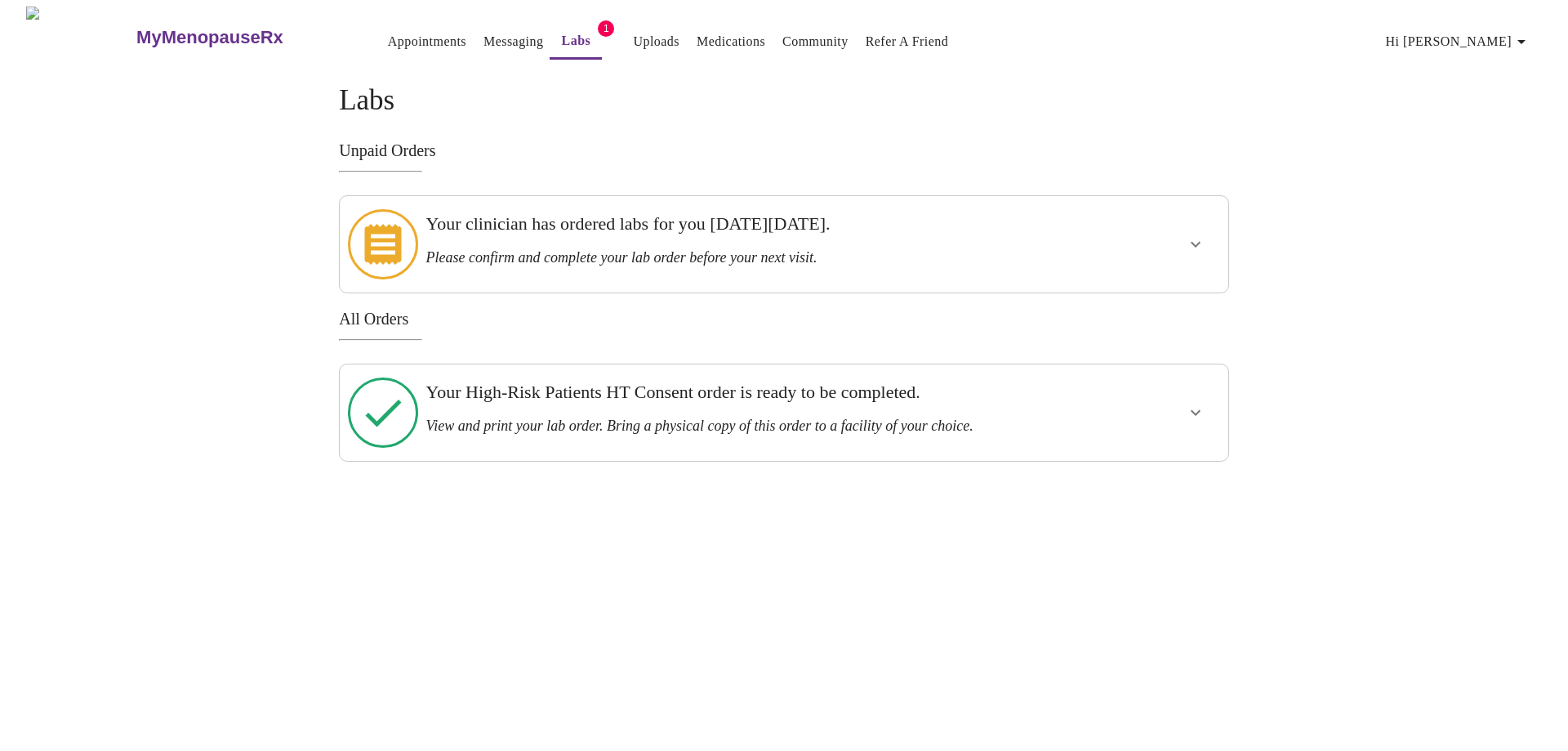
click at [550, 237] on div "Your clinician has ordered labs for you on Thursday, October 9th. Please confir…" at bounding box center [740, 240] width 630 height 54
click at [623, 217] on h3 "Your clinician has ordered labs for you on Thursday, October 9th." at bounding box center [740, 224] width 630 height 21
click at [1186, 235] on icon "show more" at bounding box center [1195, 244] width 20 height 20
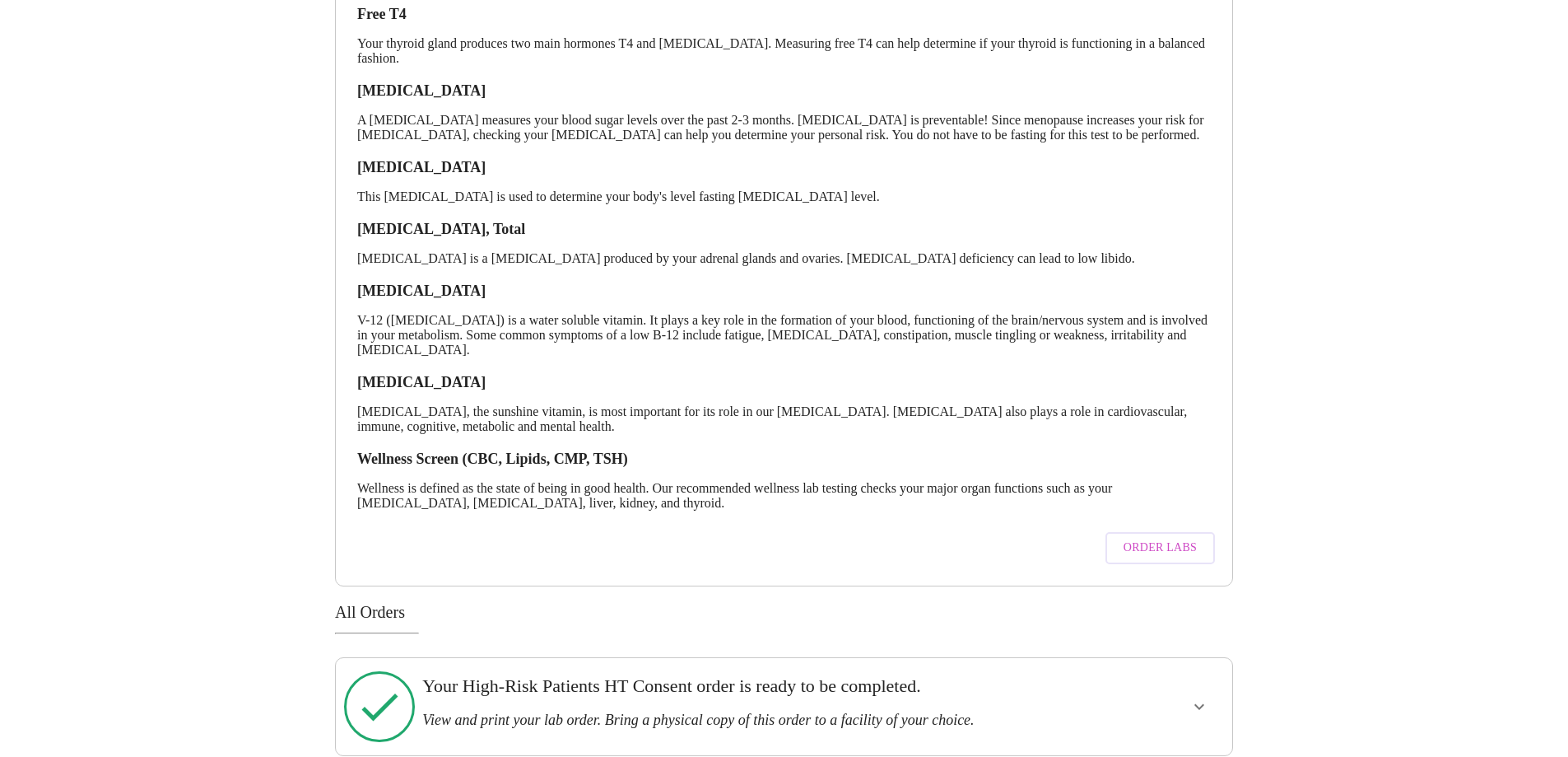
scroll to position [317, 0]
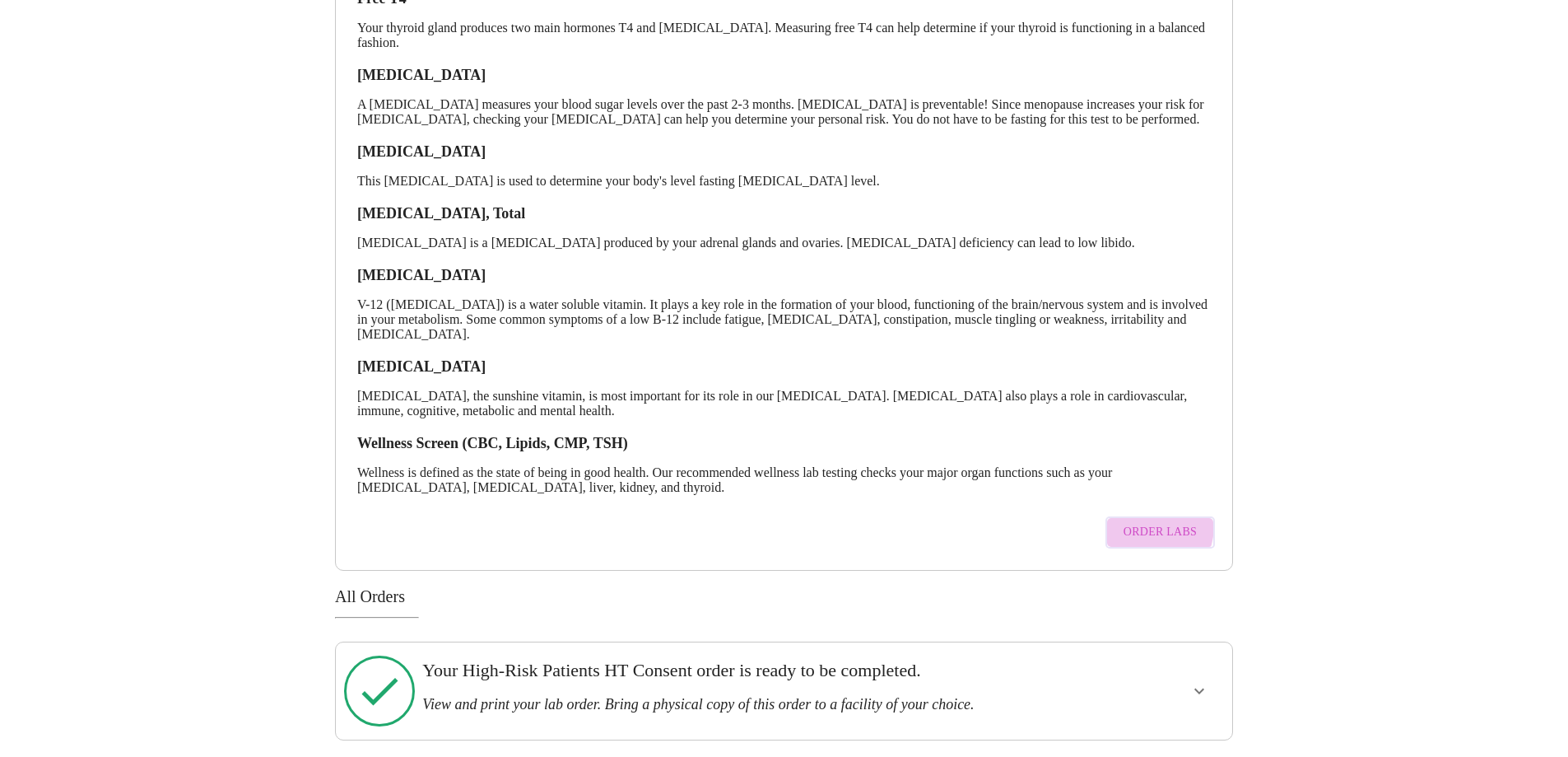
click at [1137, 522] on span "Order Labs" at bounding box center [1160, 532] width 74 height 21
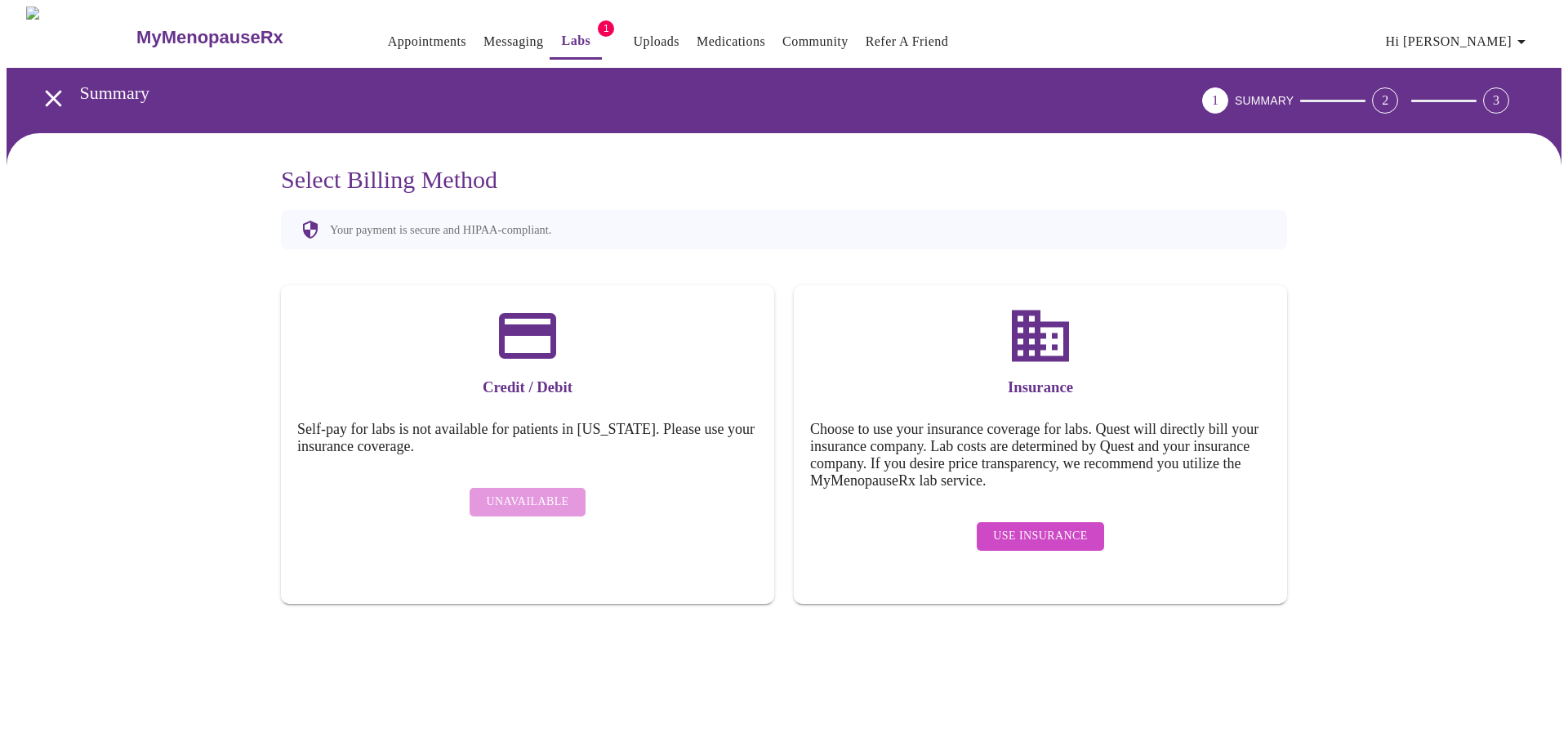
click at [1075, 526] on span "Use Insurance" at bounding box center [1039, 536] width 94 height 21
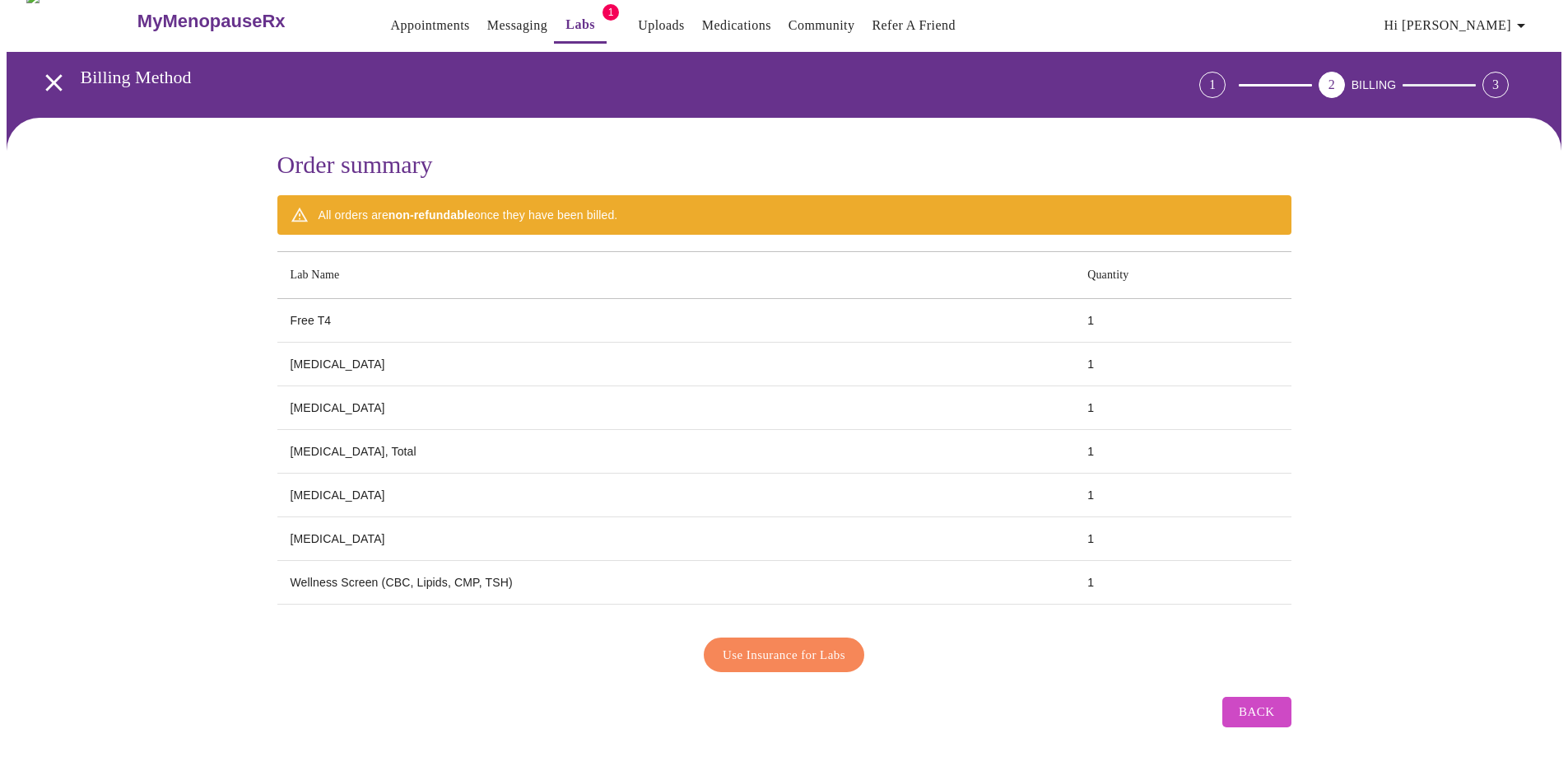
scroll to position [22, 0]
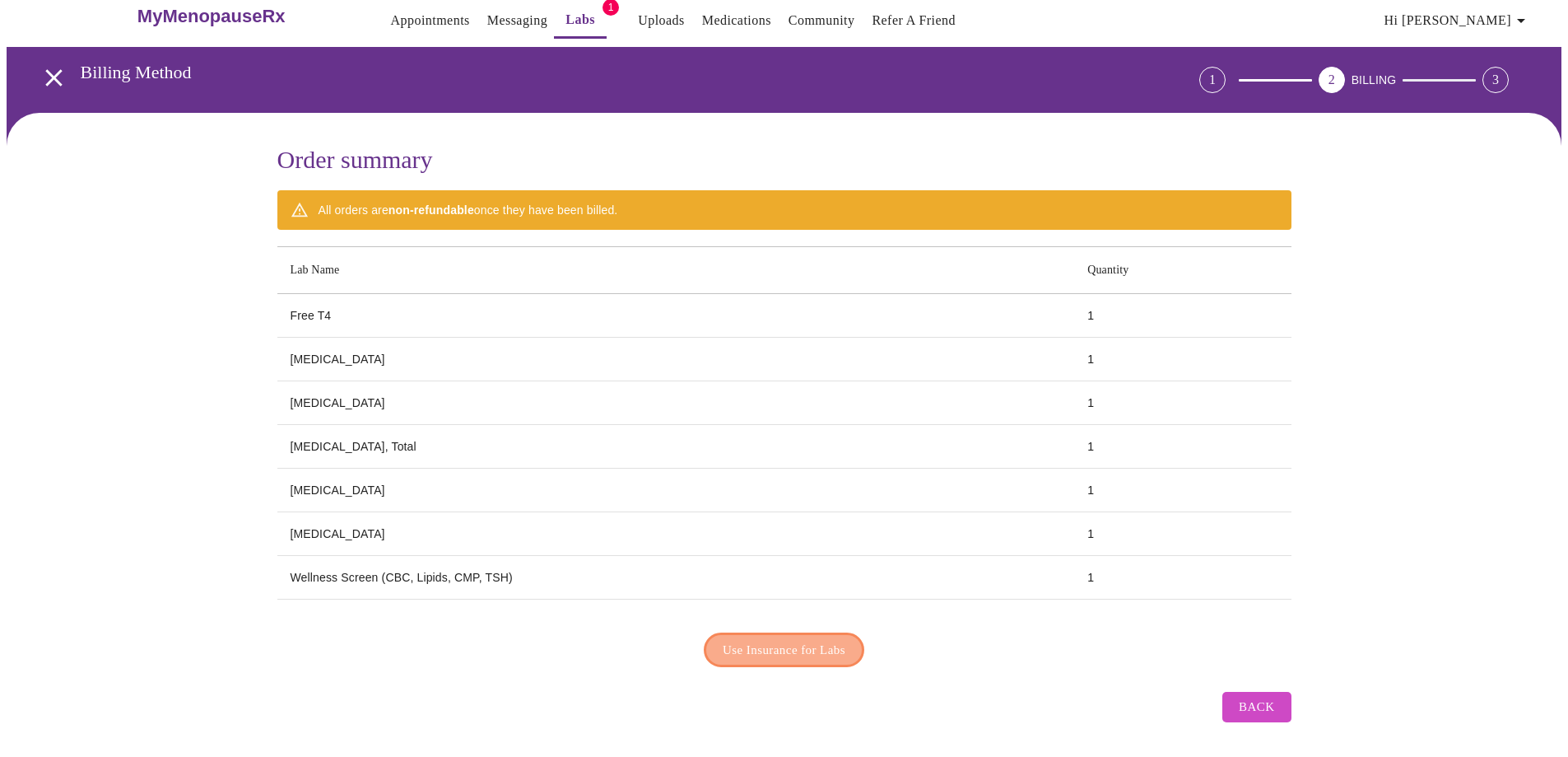
click at [813, 646] on span "Use Insurance for Labs" at bounding box center [784, 650] width 122 height 22
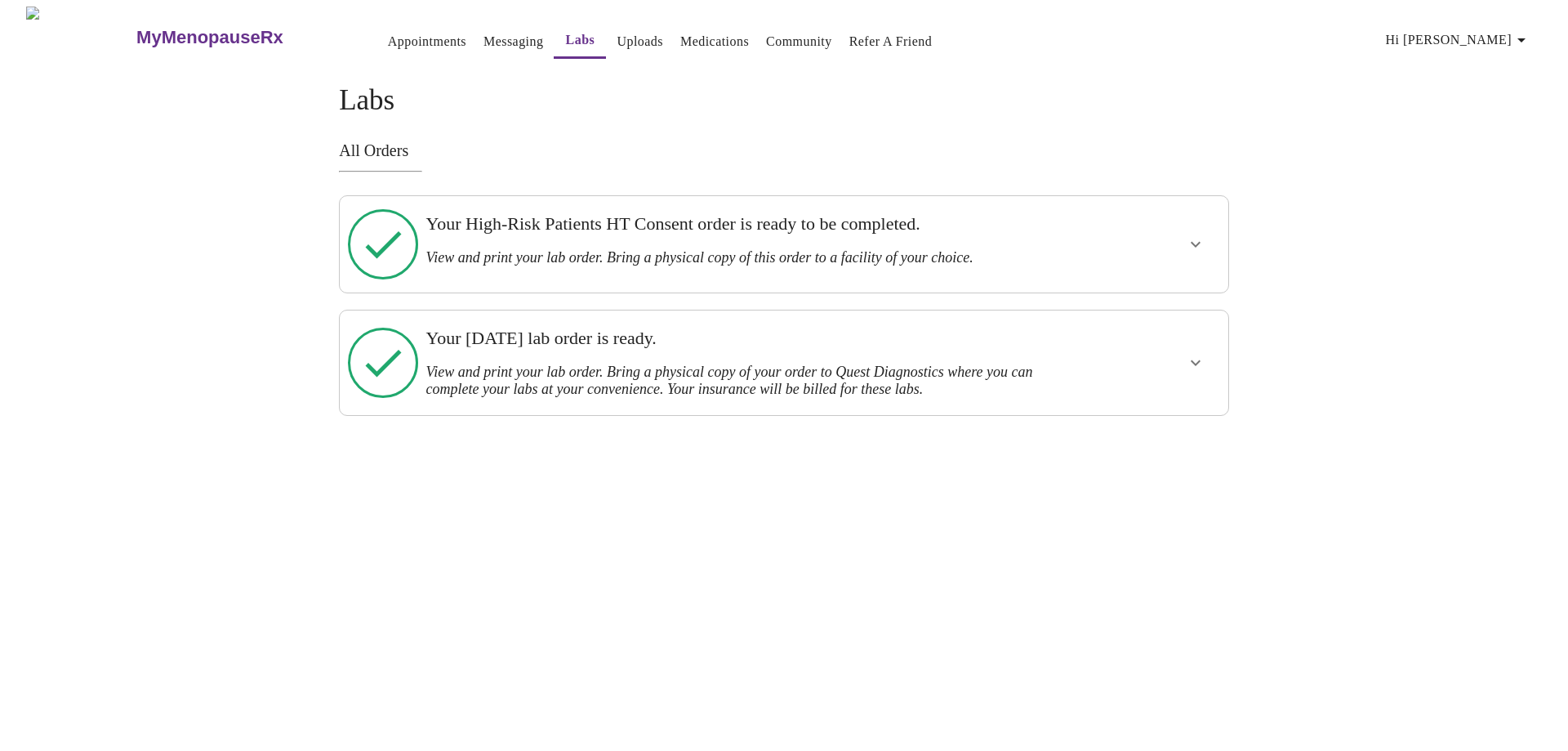
click at [1203, 353] on icon "show more" at bounding box center [1195, 363] width 20 height 20
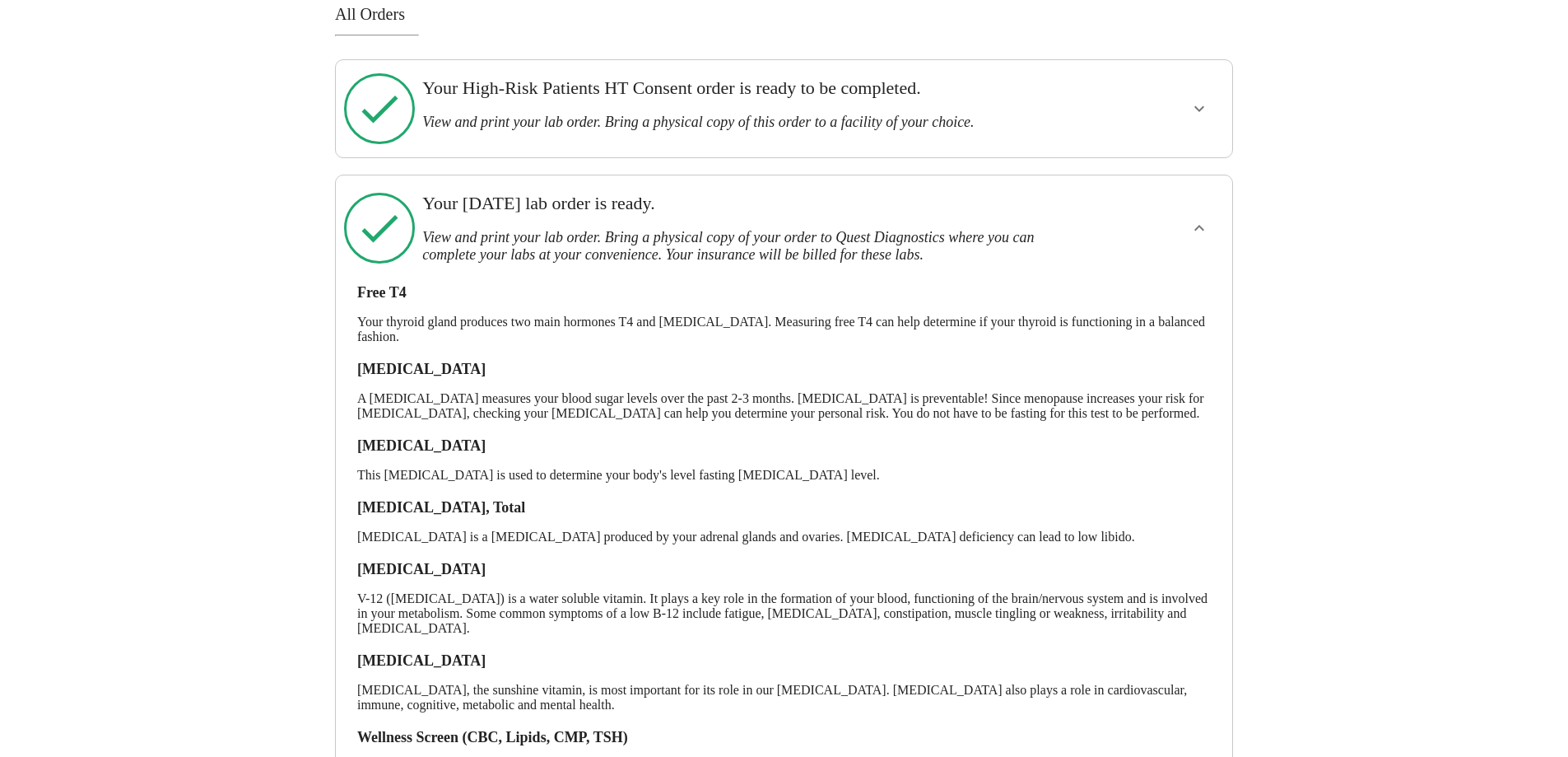
scroll to position [274, 0]
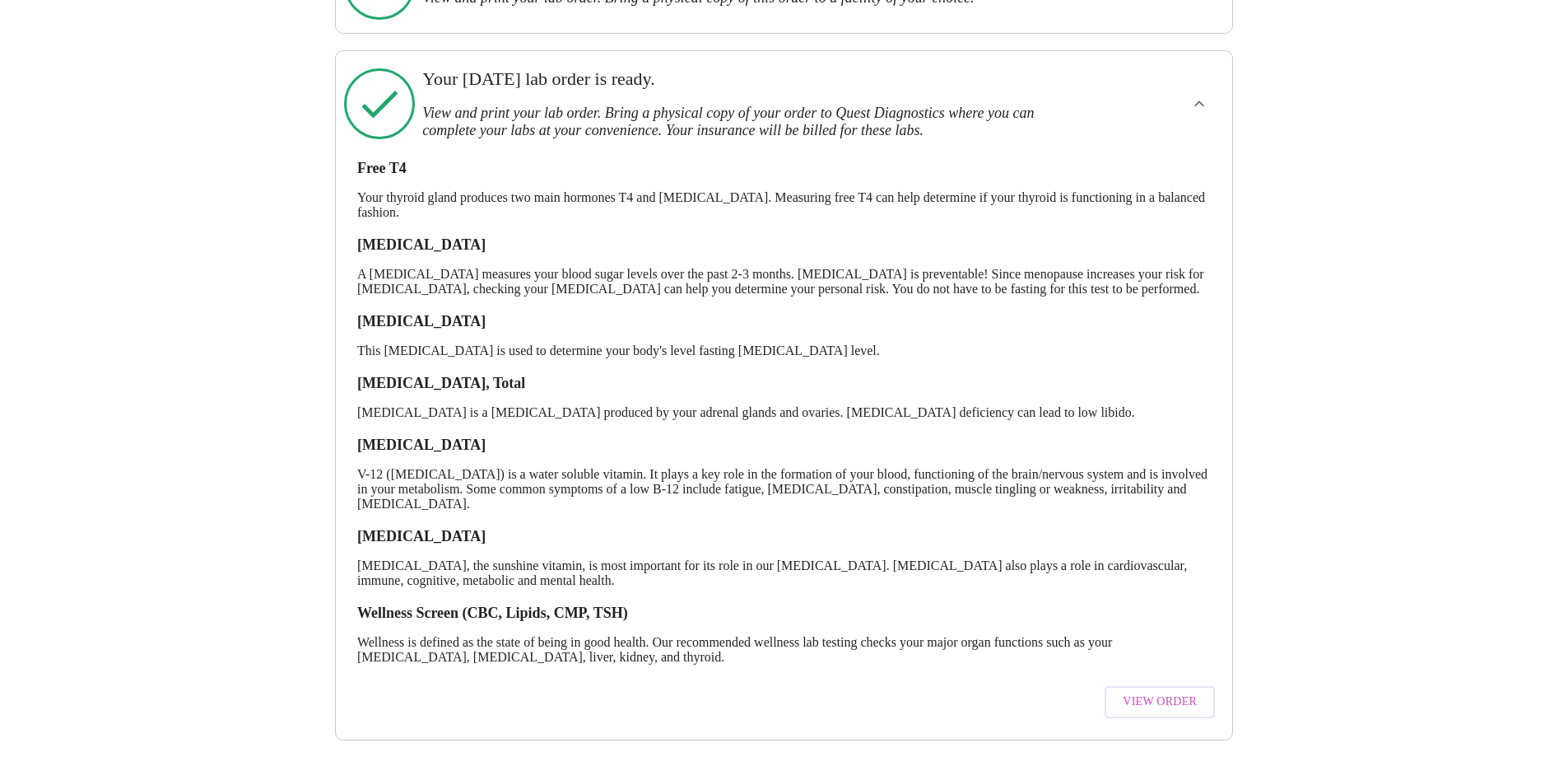
click at [1154, 691] on span "View Order" at bounding box center [1159, 701] width 74 height 21
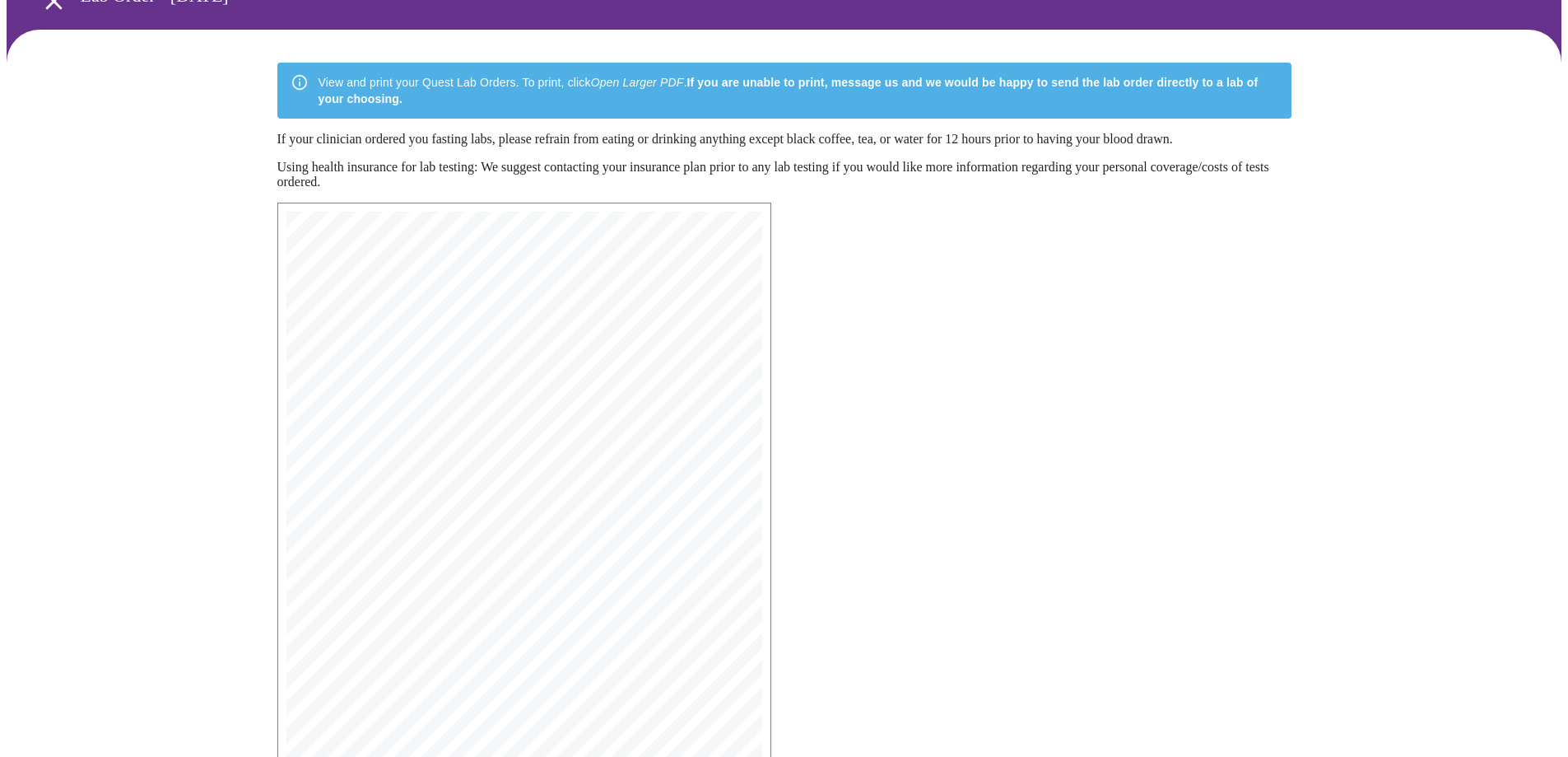
scroll to position [256, 0]
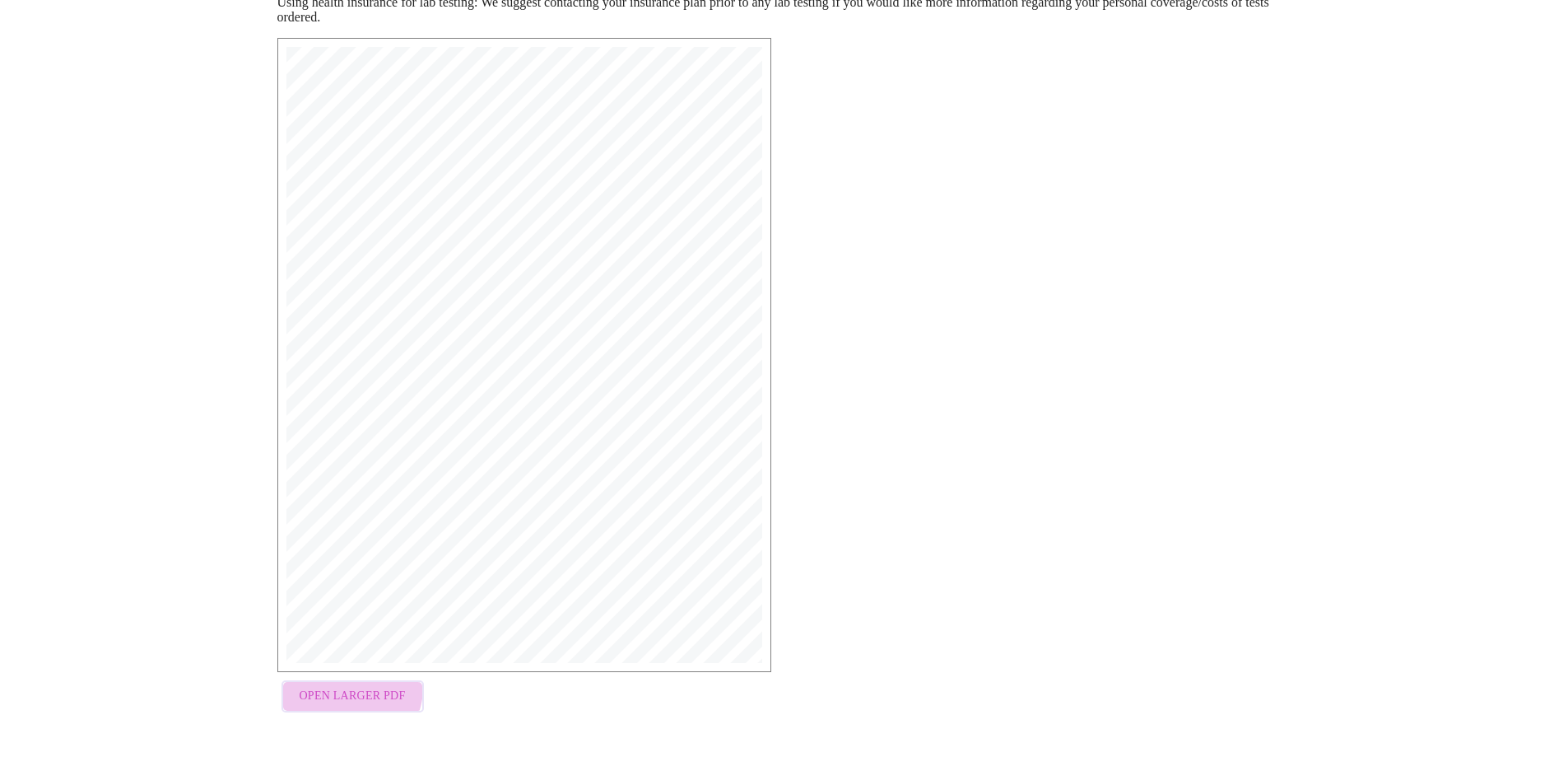
click at [344, 690] on span "Open Larger PDF" at bounding box center [352, 696] width 106 height 21
click at [368, 694] on span "Open Larger PDF" at bounding box center [352, 696] width 106 height 21
click at [518, 297] on span "Name: Jillian Montefusco, DNP, APRN, FNP-C" at bounding box center [441, 298] width 219 height 10
click at [353, 703] on span "Open Larger PDF" at bounding box center [352, 696] width 106 height 21
